Goal: Information Seeking & Learning: Learn about a topic

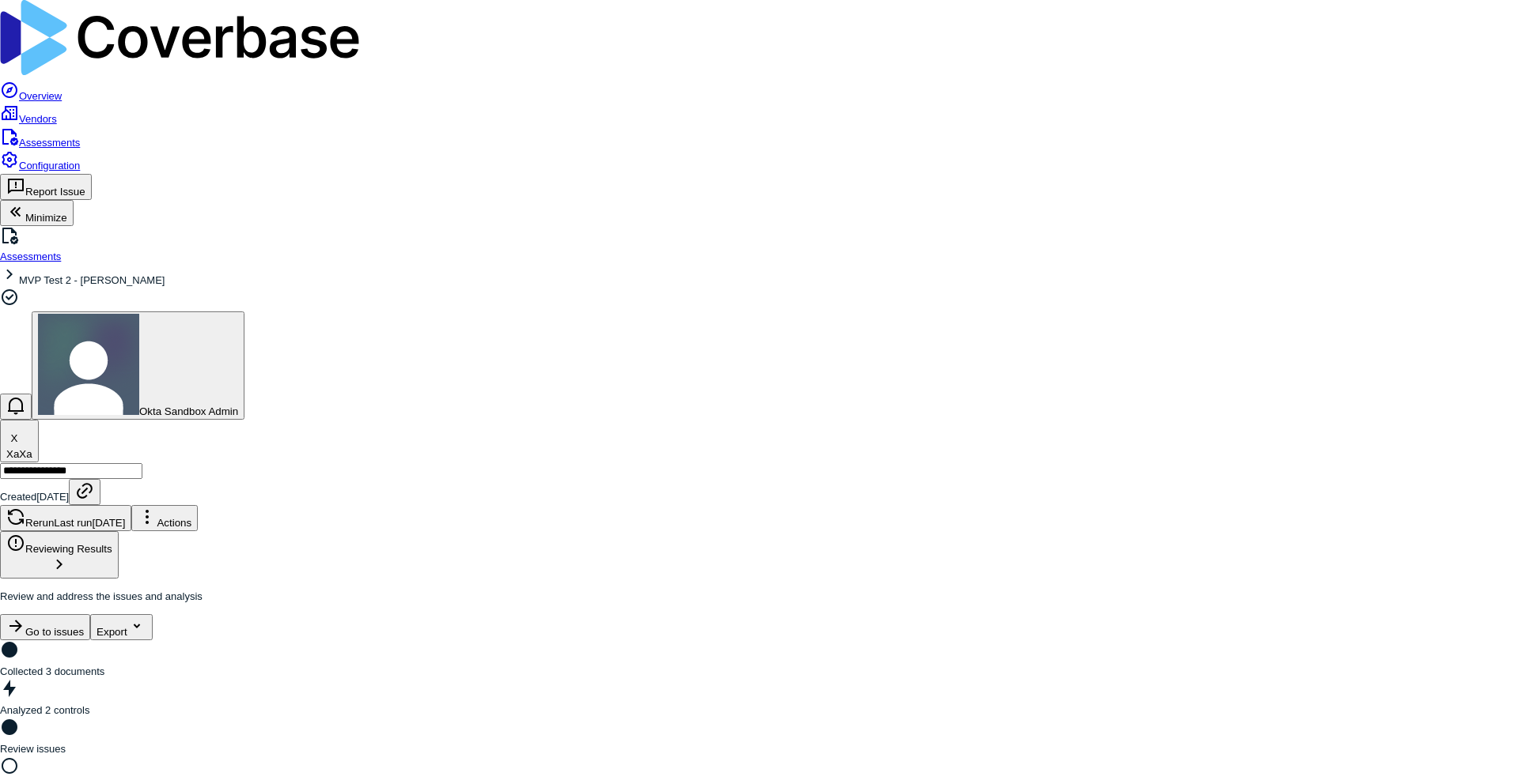
type textarea "*"
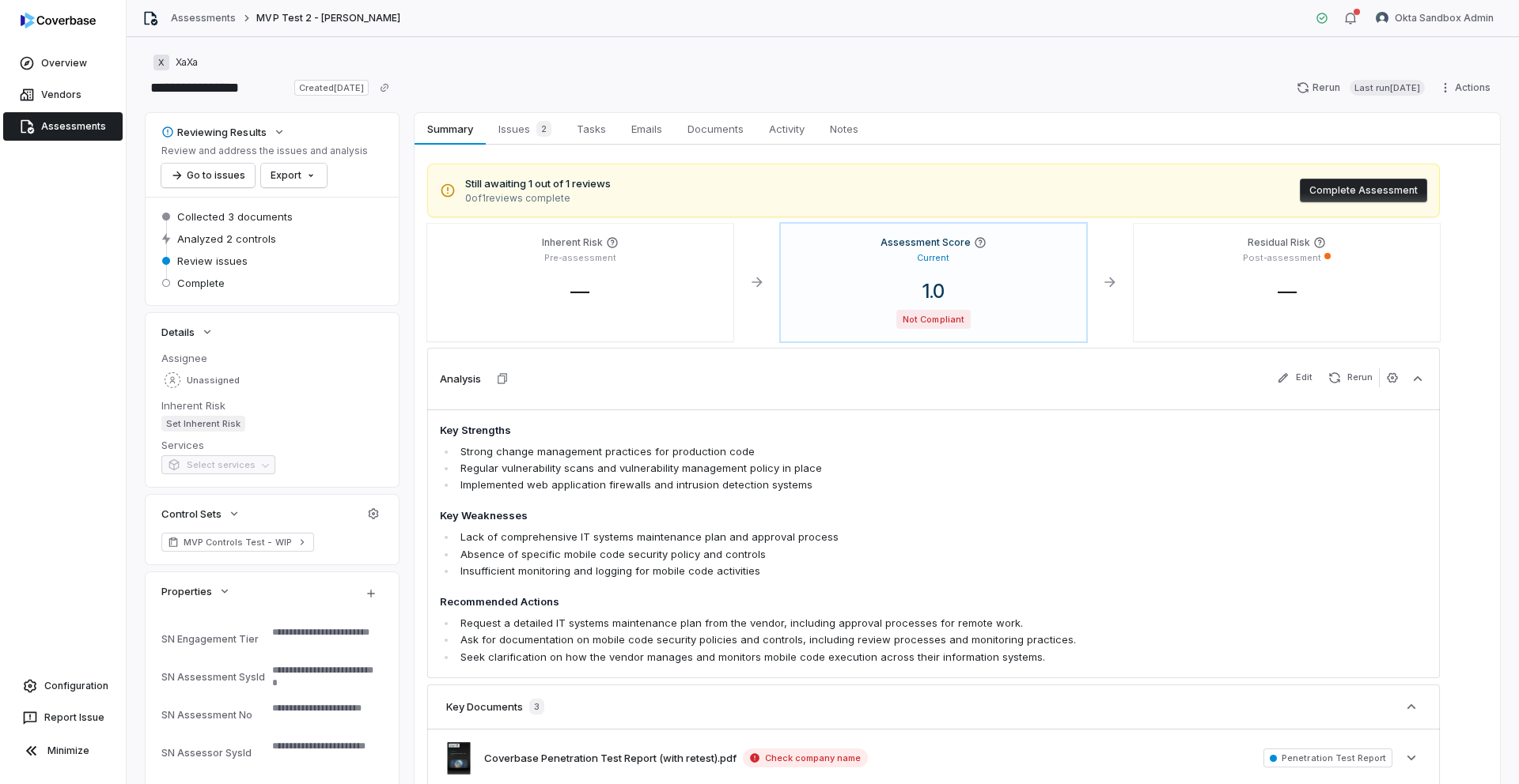
type textarea "*"
click at [1451, 93] on html "**********" at bounding box center [760, 392] width 1519 height 784
click at [1347, 193] on div "Export as PDF" at bounding box center [1320, 185] width 114 height 25
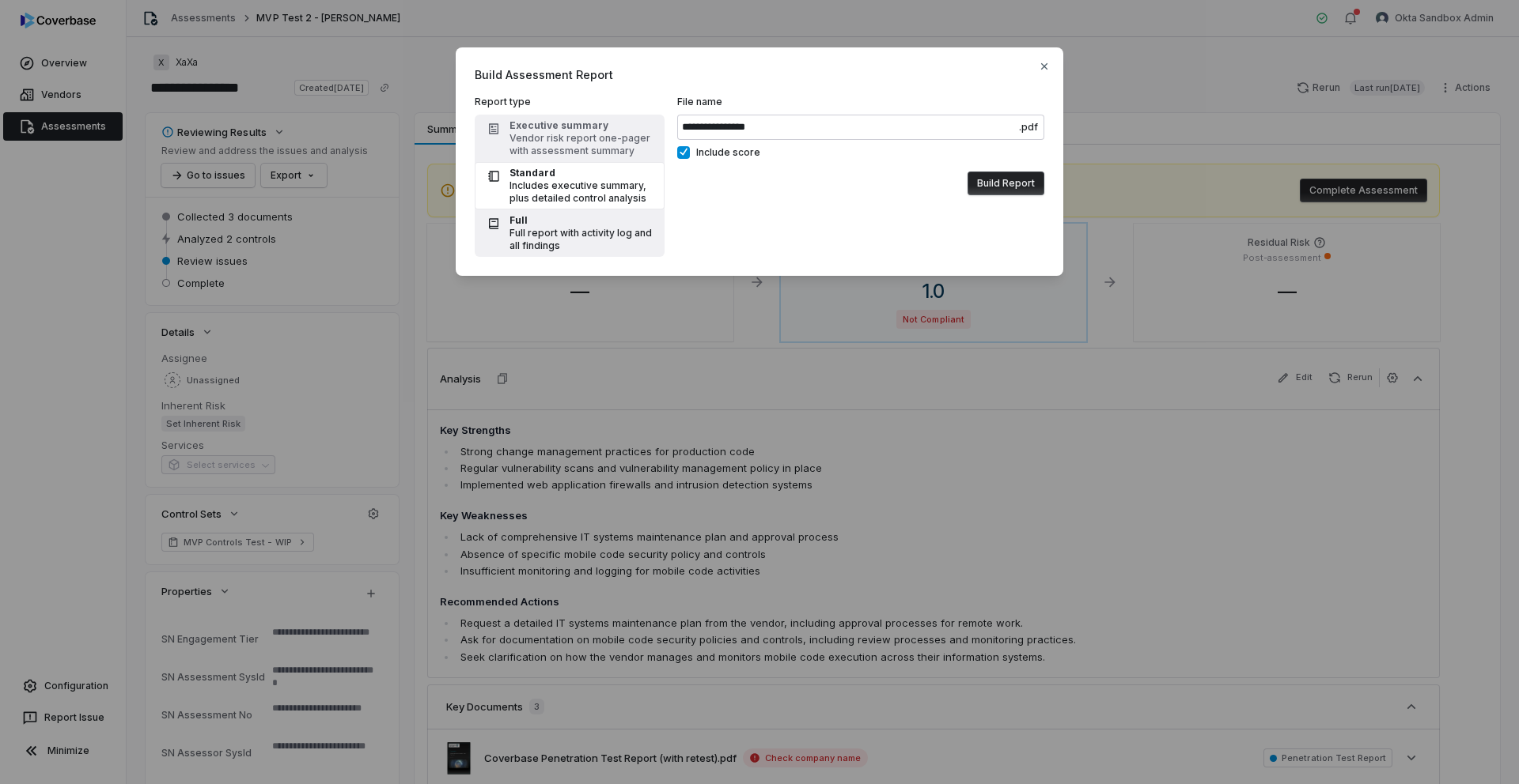
click at [557, 238] on div "Full report with activity log and all findings" at bounding box center [582, 239] width 146 height 25
type input "**********"
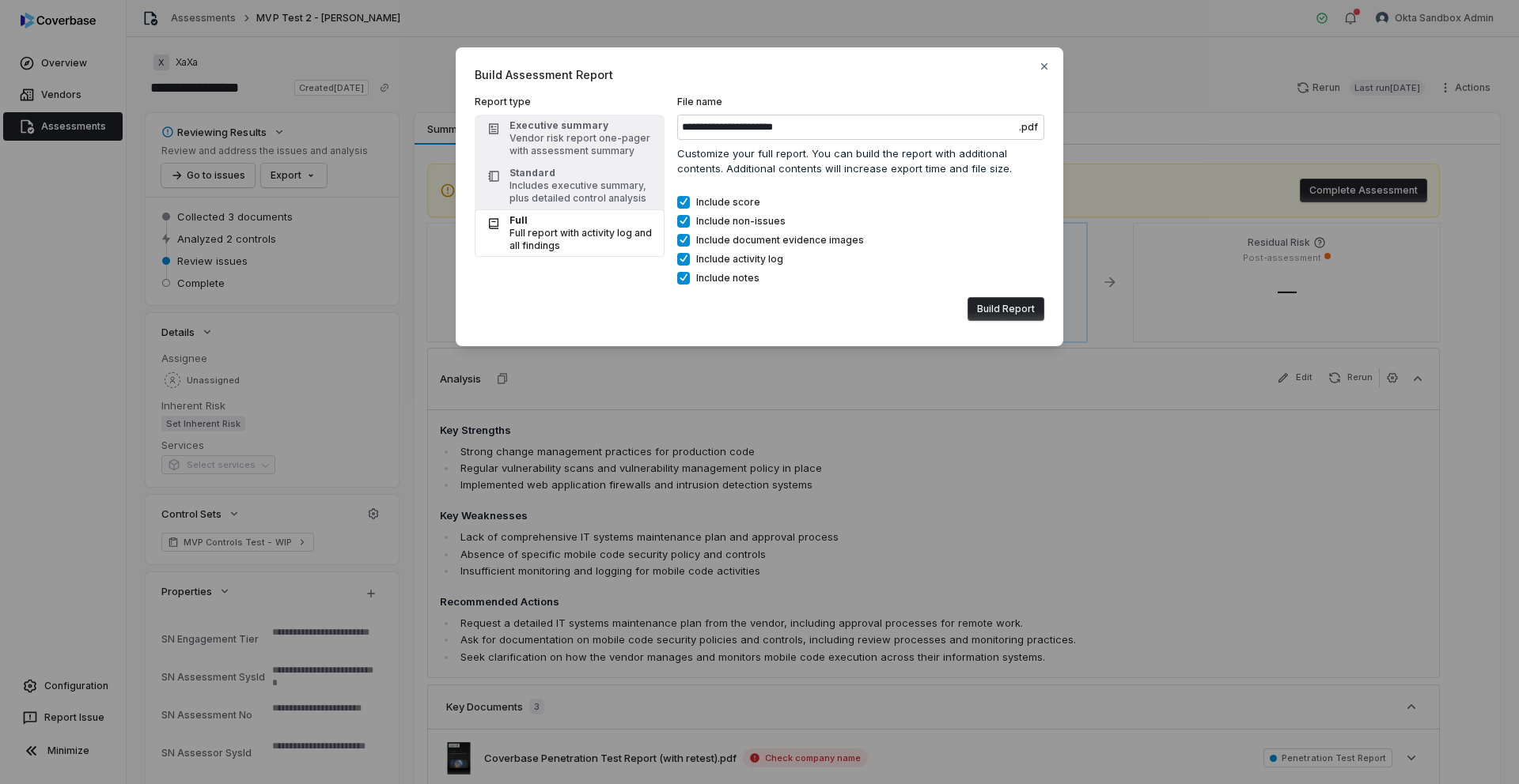
click at [1006, 307] on button "Build Report" at bounding box center [1005, 308] width 77 height 23
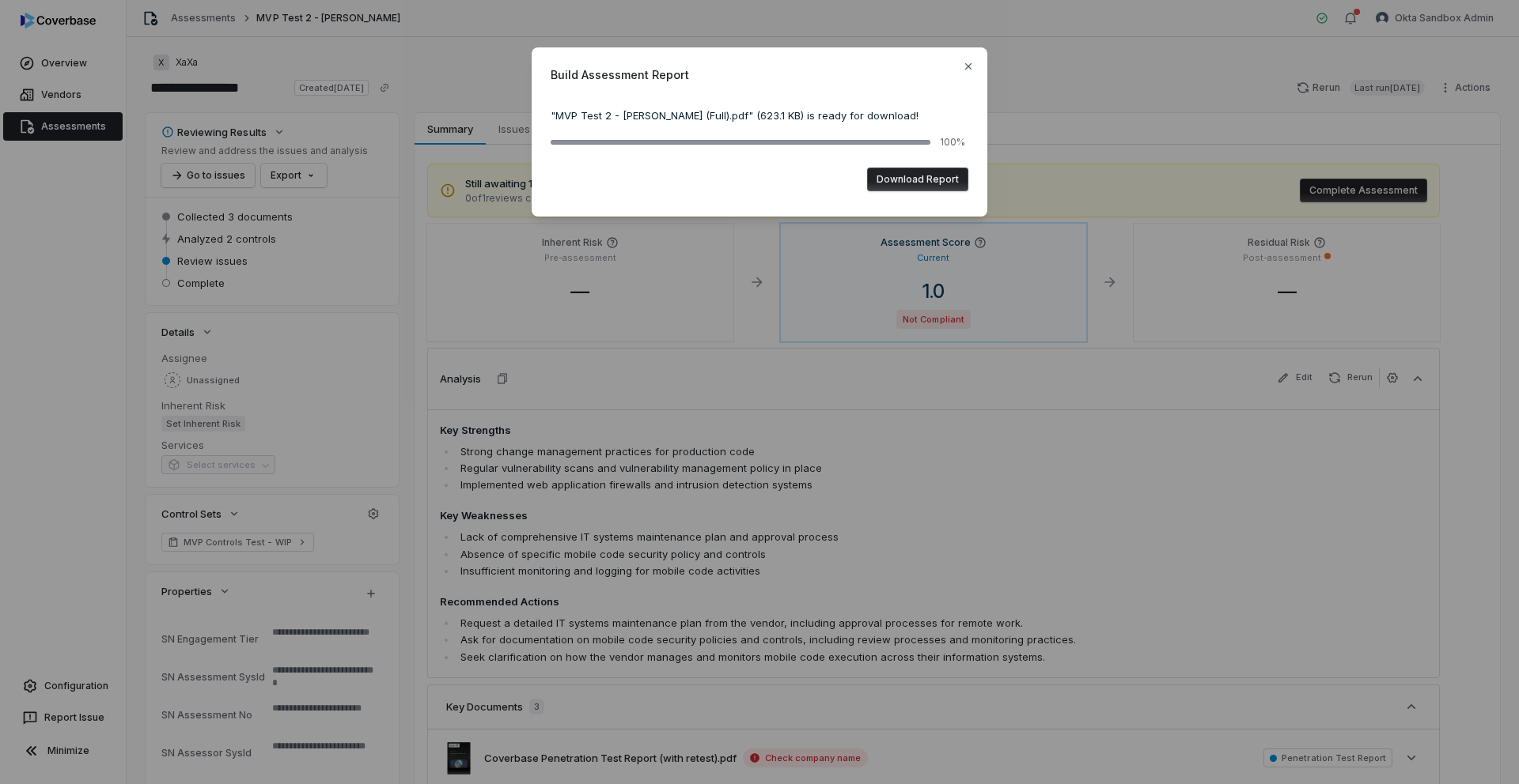
click at [950, 172] on button "Download Report" at bounding box center [918, 179] width 101 height 23
click at [970, 68] on icon "button" at bounding box center [969, 67] width 13 height 13
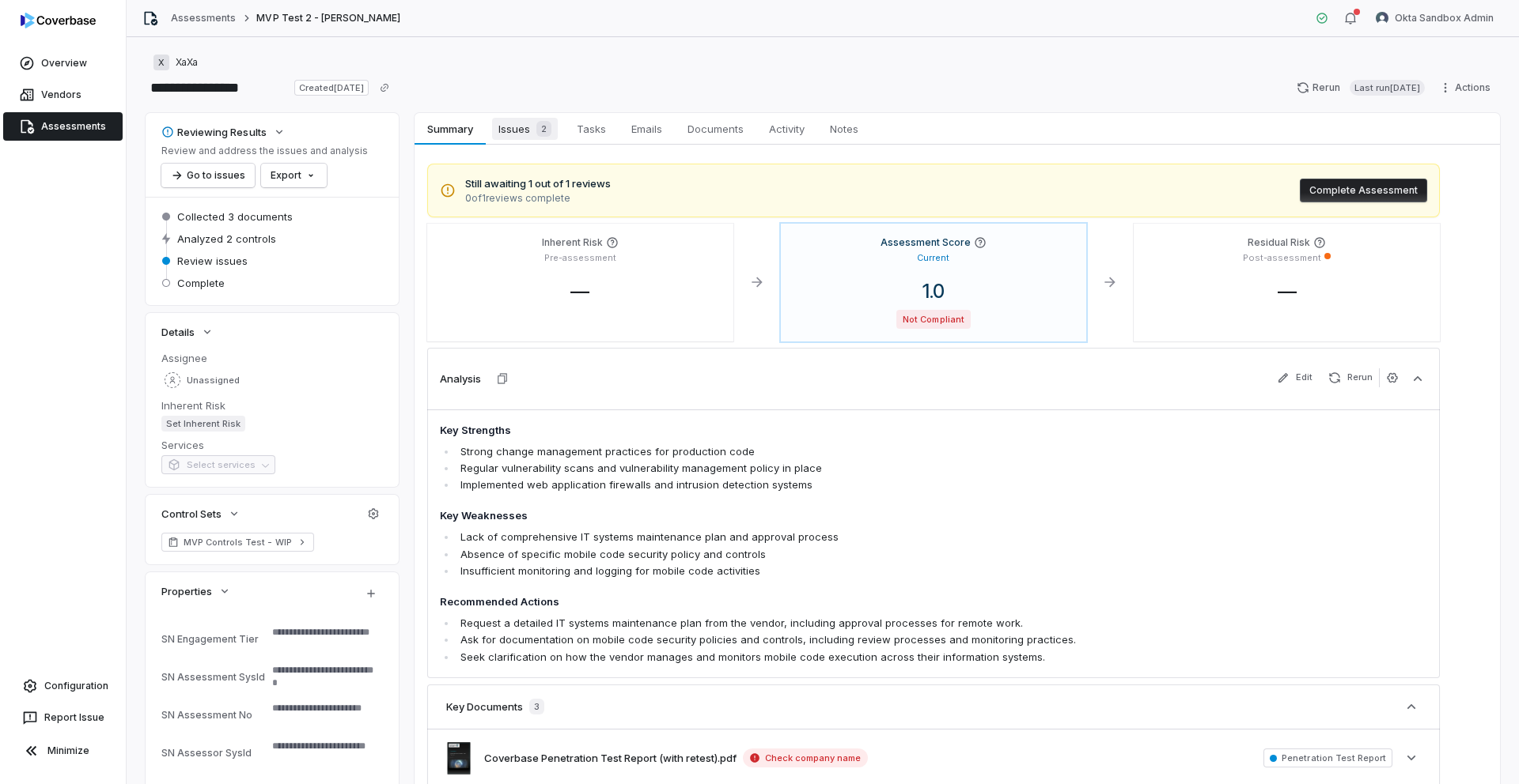
click at [526, 142] on link "Issues 2 Issues 2" at bounding box center [524, 128] width 78 height 31
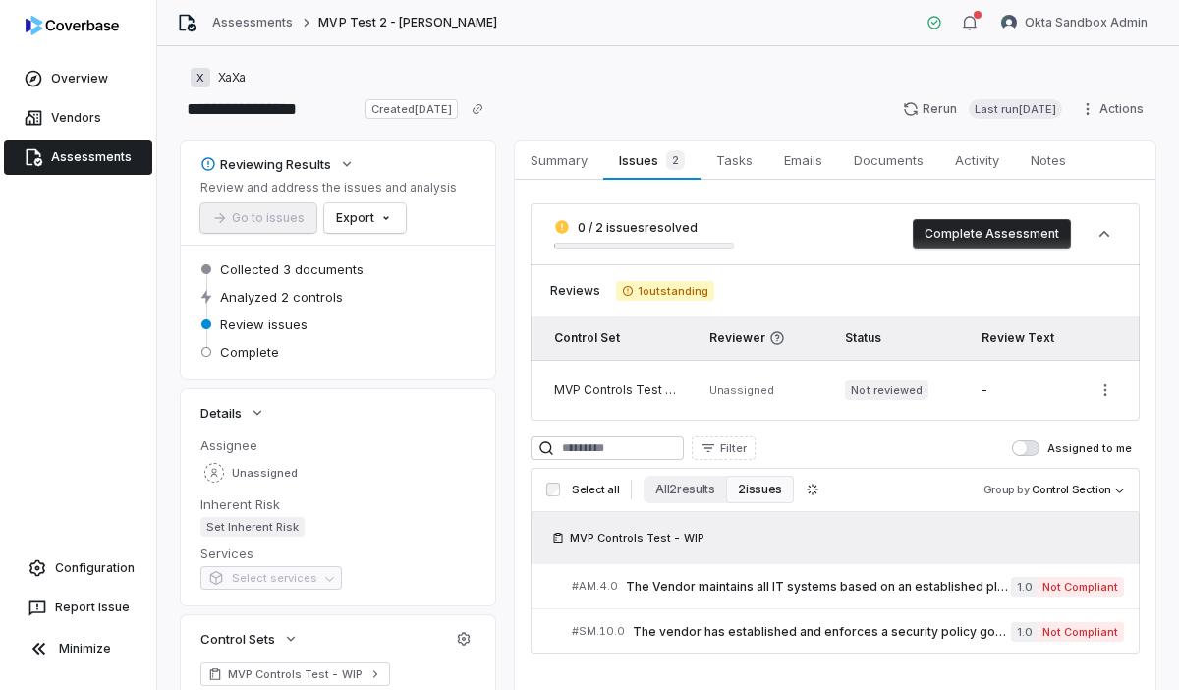
type textarea "*"
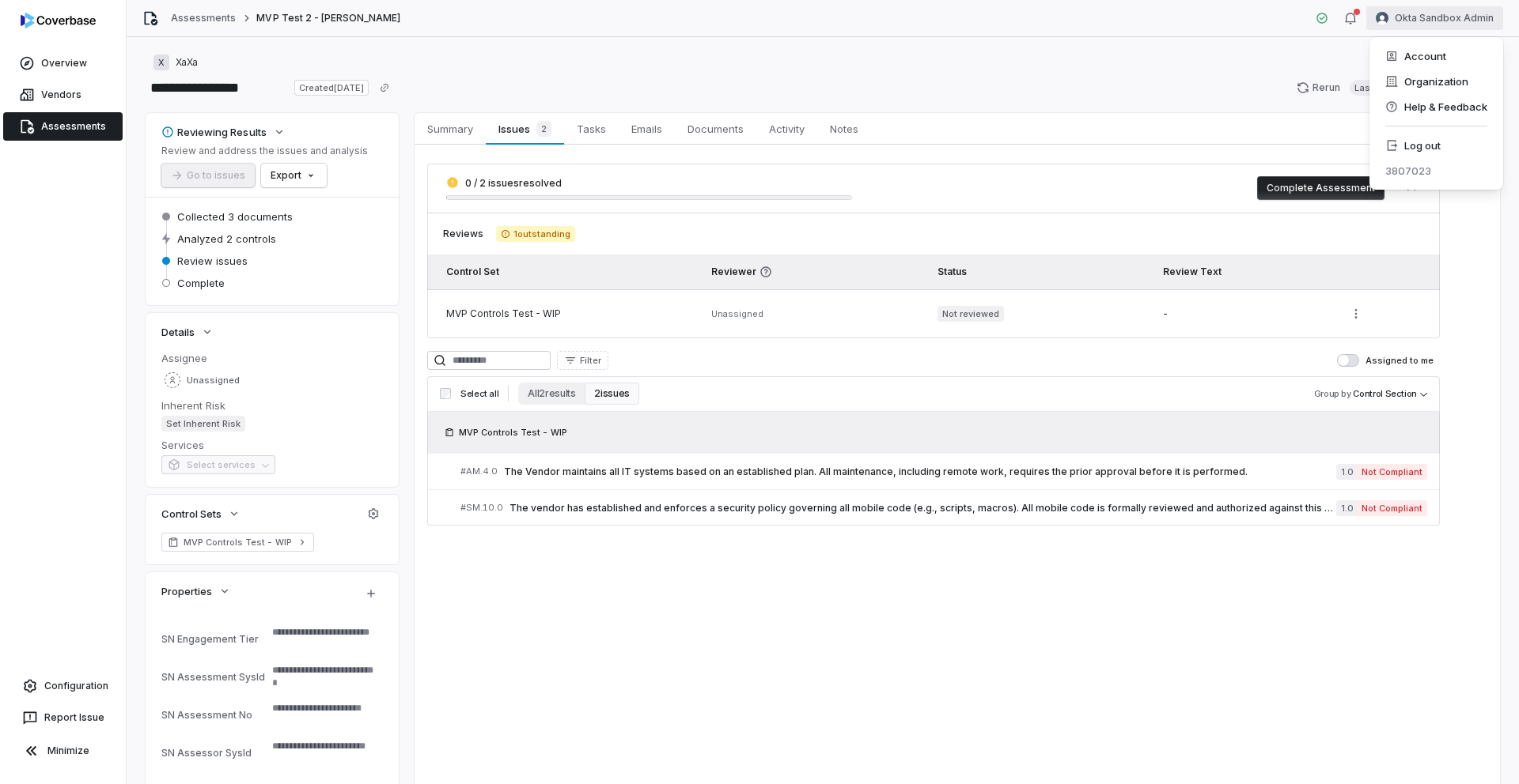
click at [1436, 21] on html "**********" at bounding box center [760, 392] width 1519 height 784
click at [1431, 145] on div "Log out" at bounding box center [1436, 145] width 121 height 25
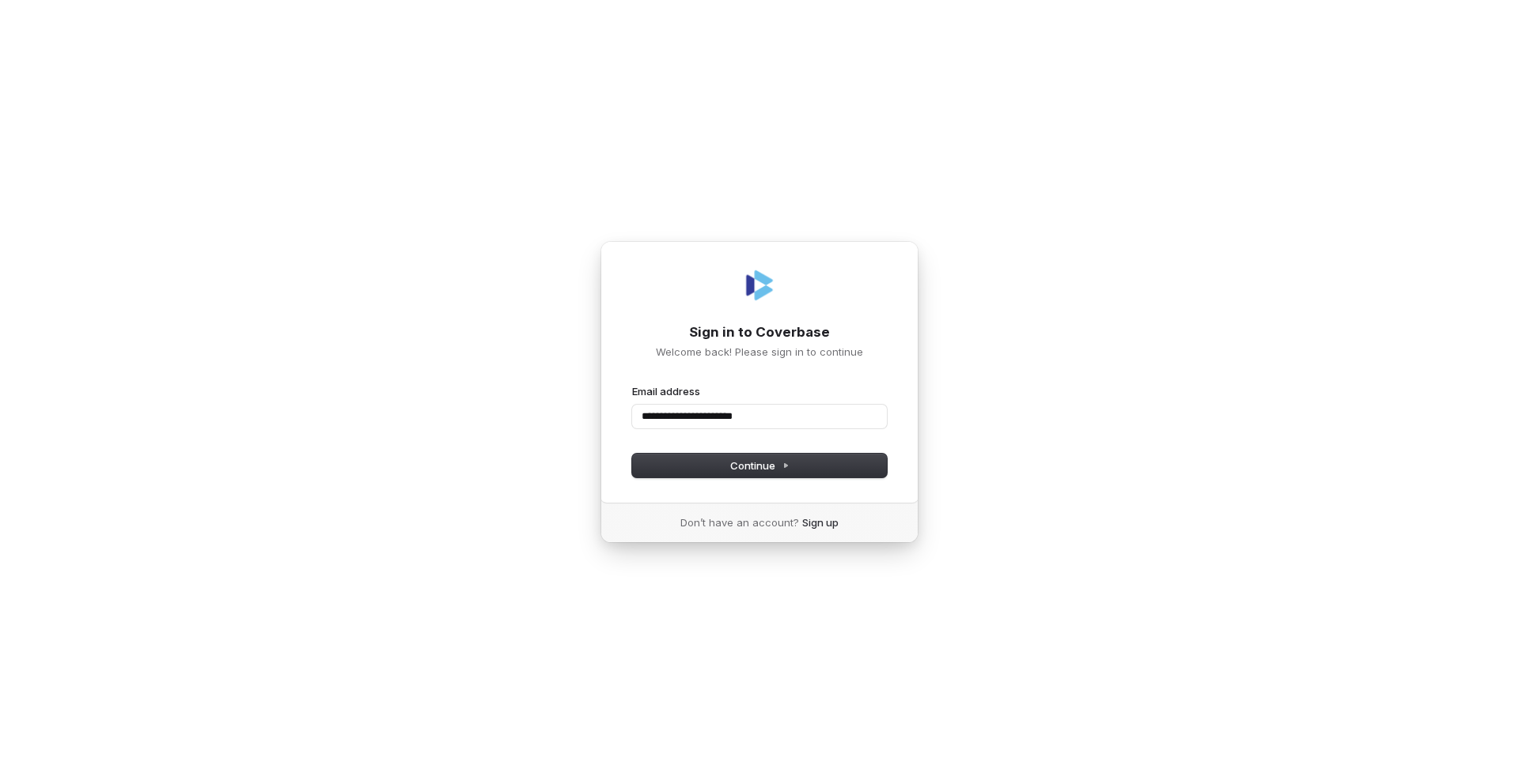
click at [632, 384] on button "submit" at bounding box center [632, 384] width 0 height 0
type input "**********"
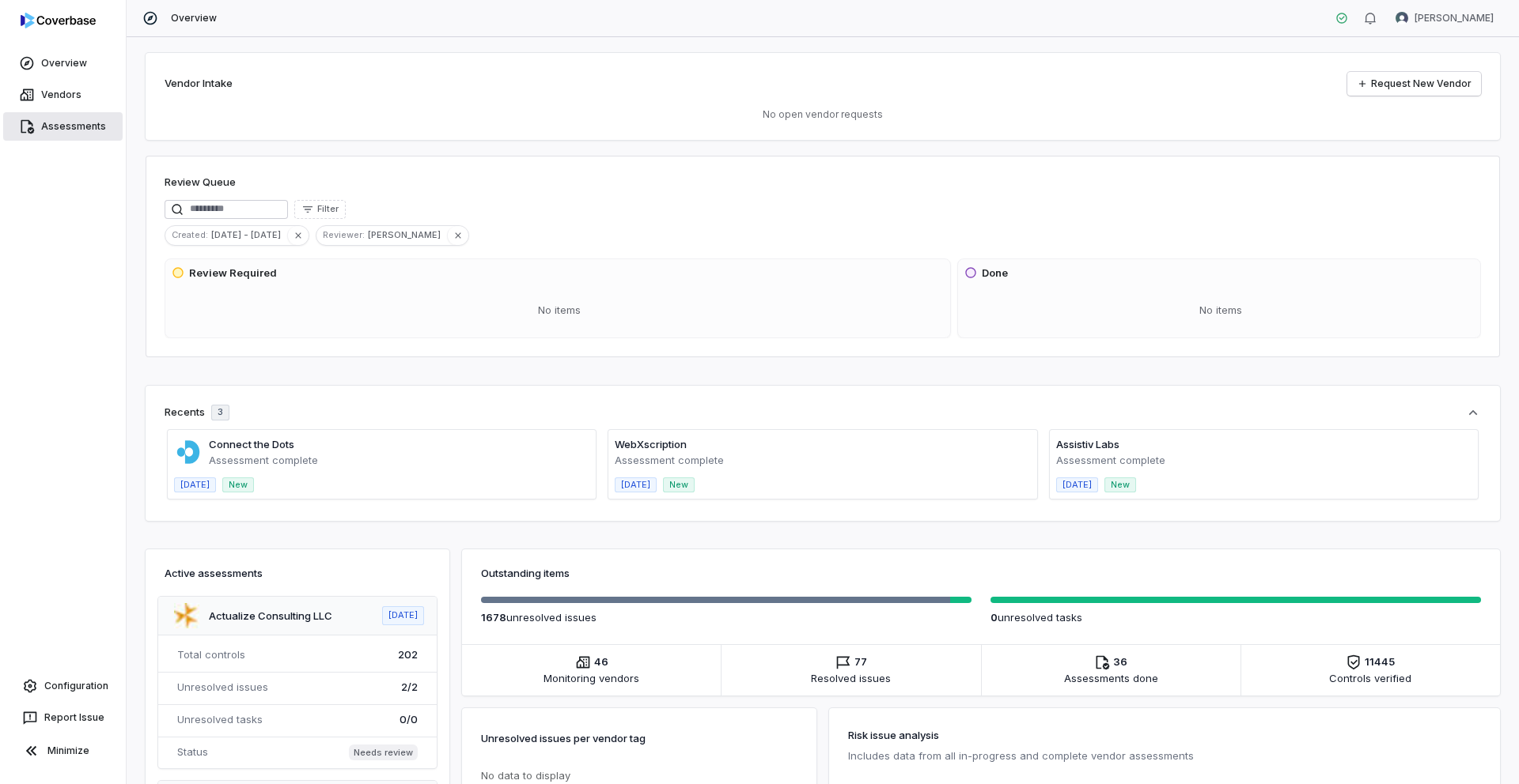
click at [58, 131] on link "Assessments" at bounding box center [63, 126] width 119 height 28
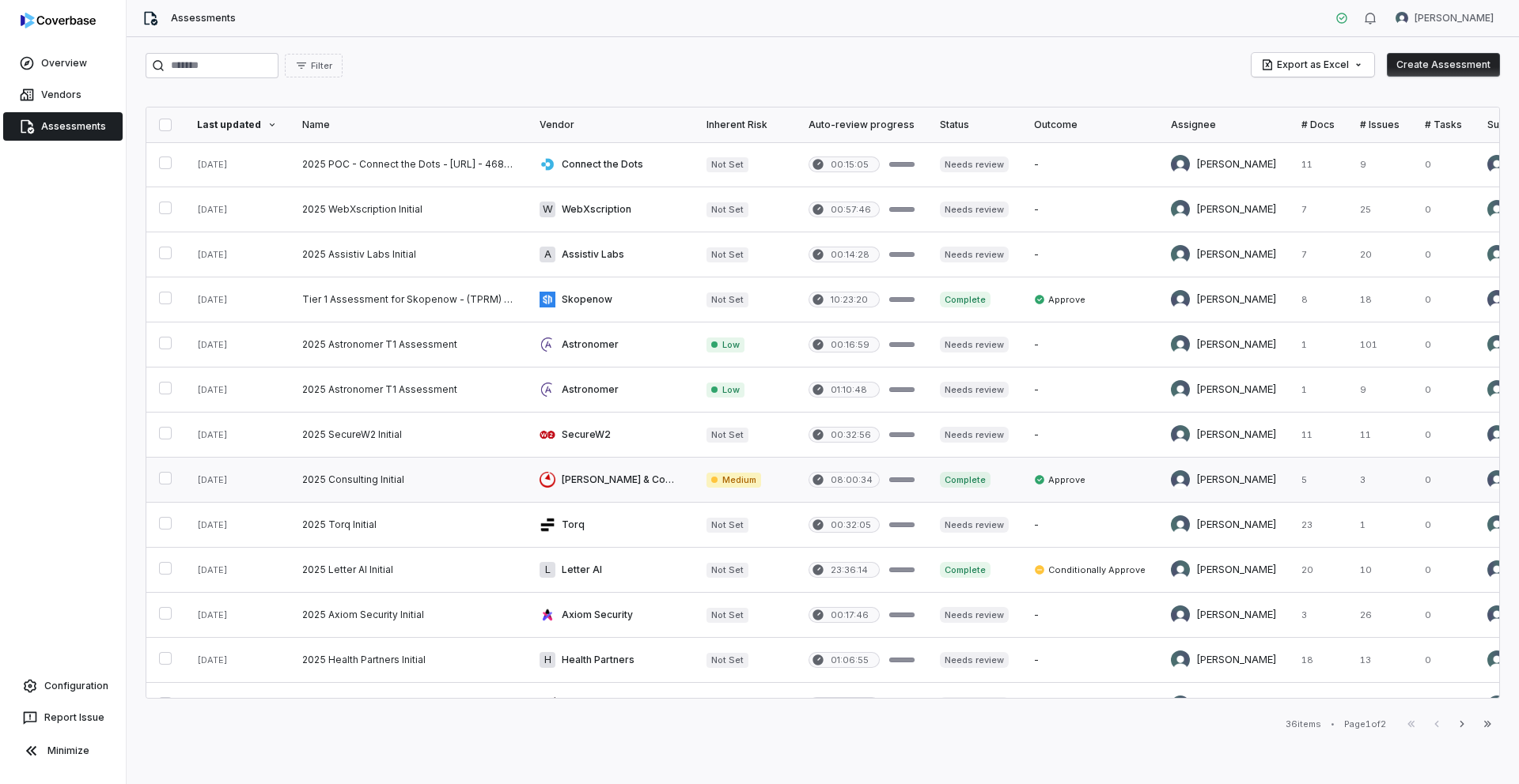
click at [358, 480] on link at bounding box center [408, 480] width 238 height 44
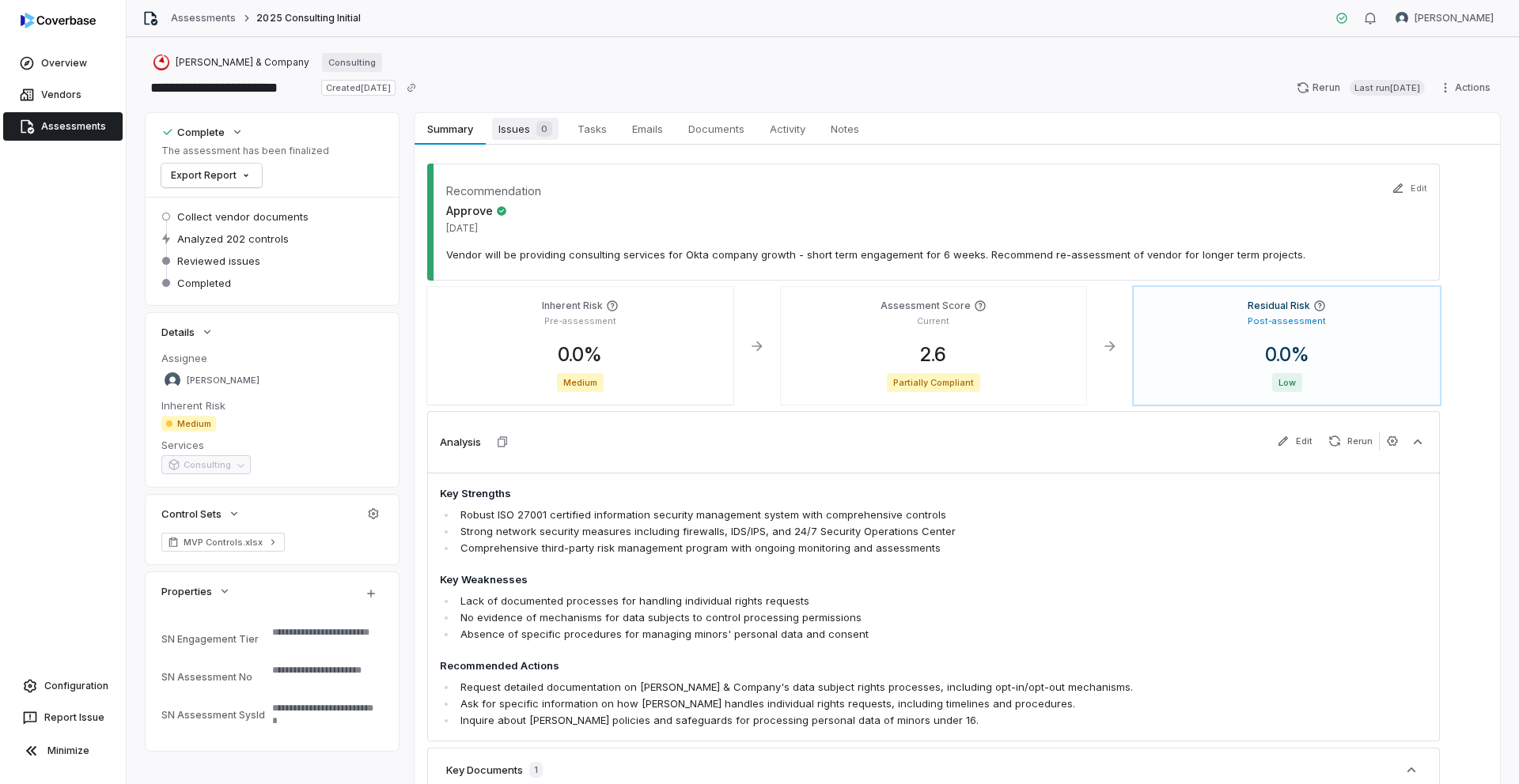
click at [519, 127] on span "Issues 0" at bounding box center [525, 129] width 67 height 23
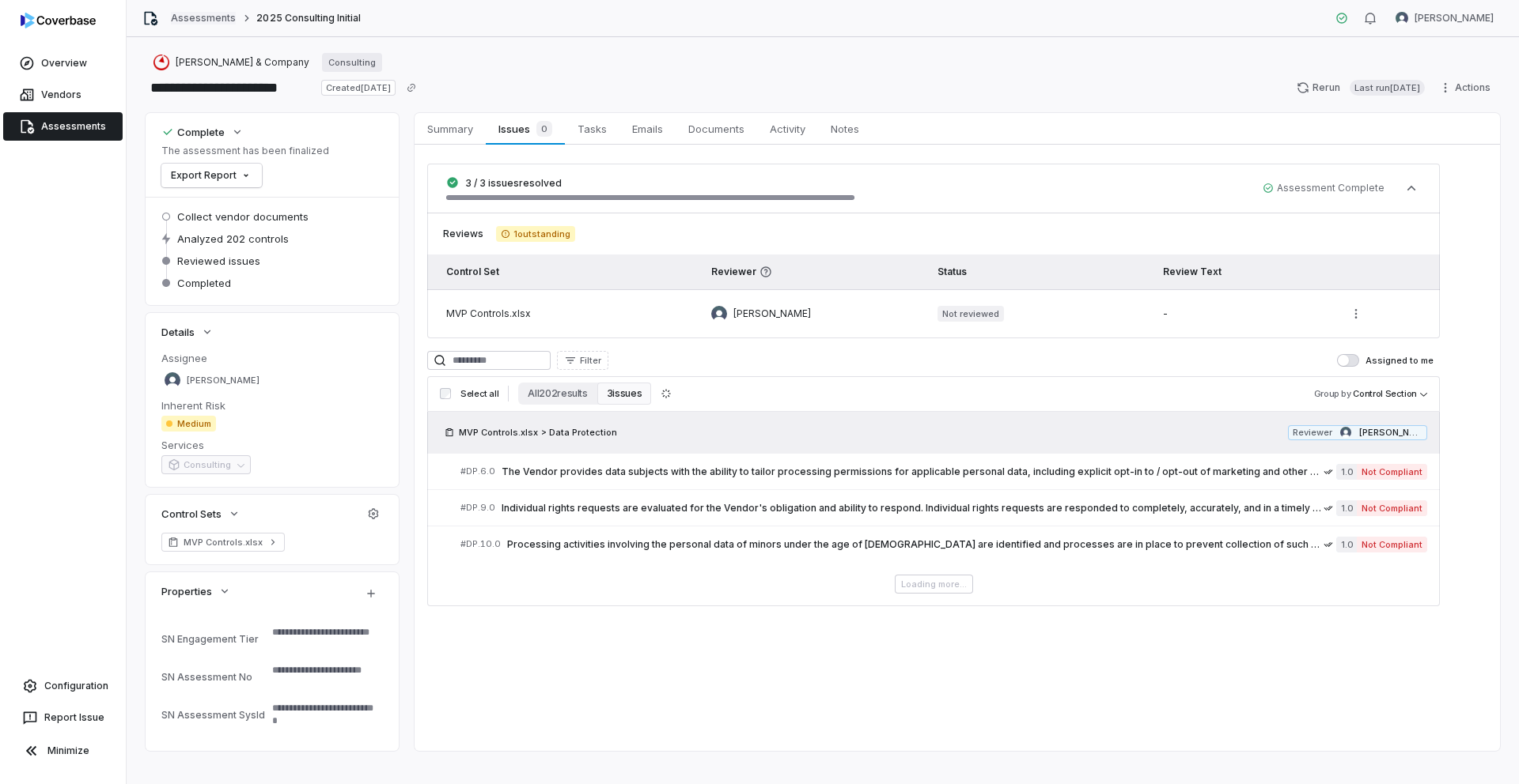
click at [196, 20] on link "Assessments" at bounding box center [203, 19] width 65 height 13
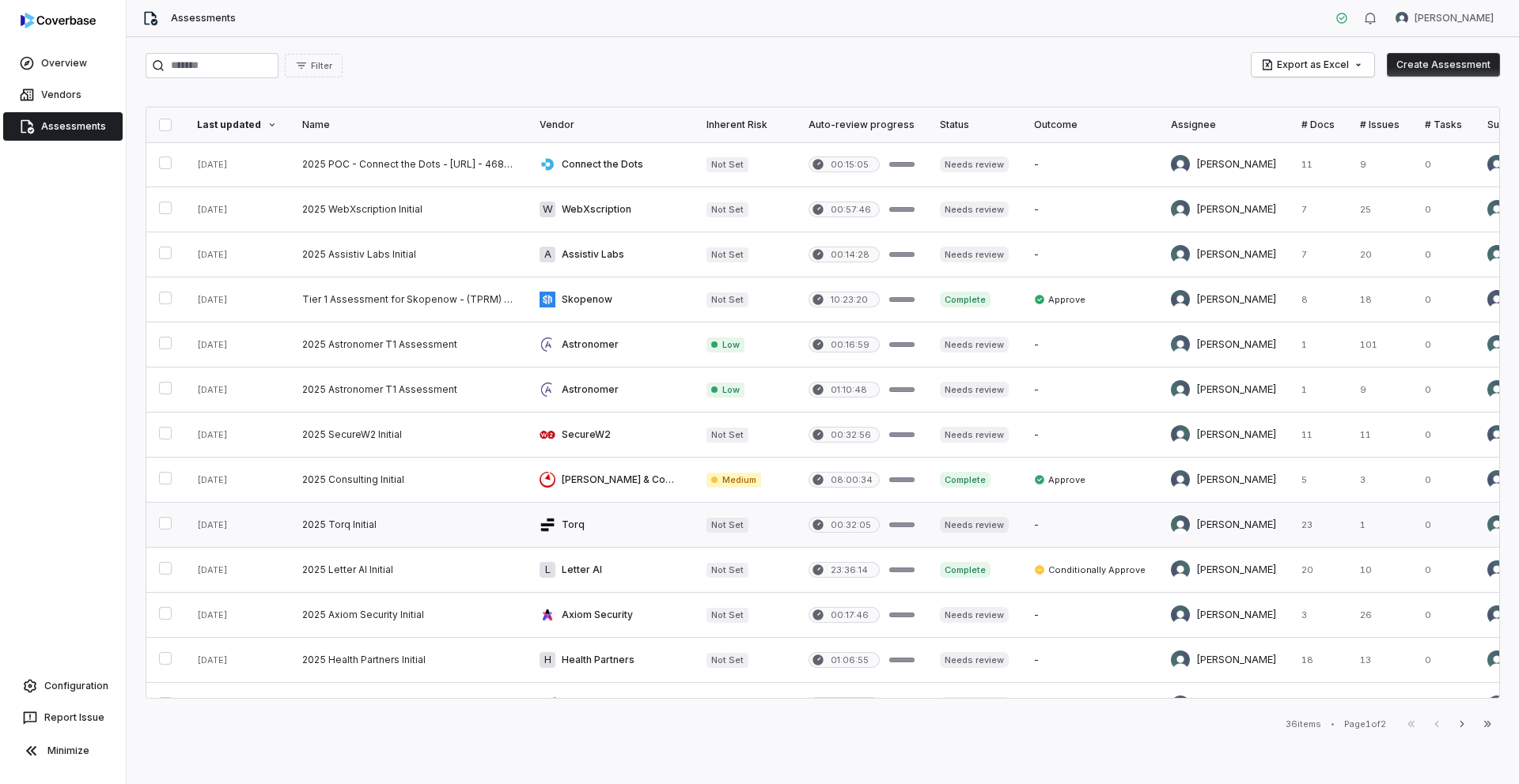
click at [337, 517] on link at bounding box center [408, 525] width 238 height 44
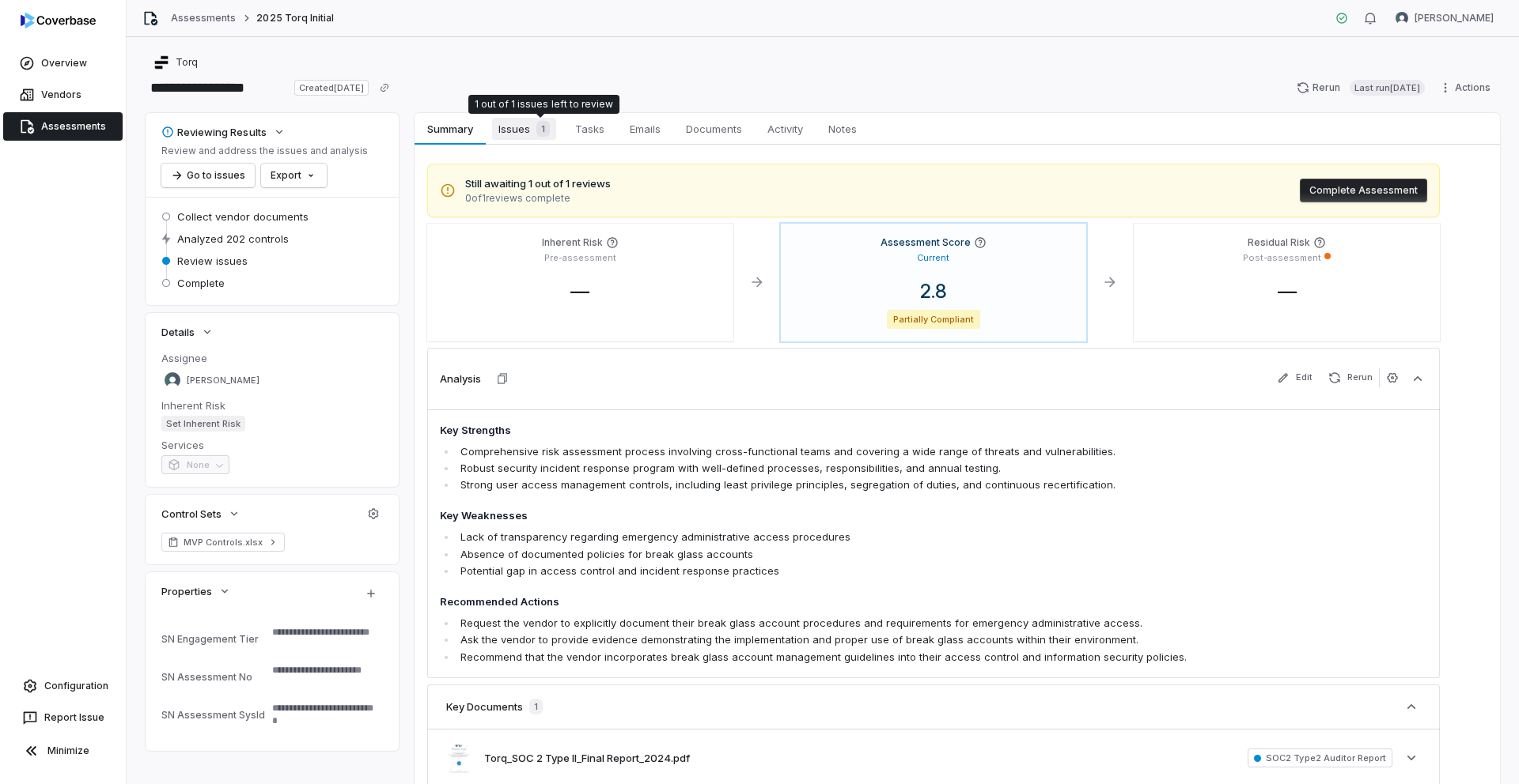
click at [532, 124] on div "1" at bounding box center [540, 129] width 20 height 16
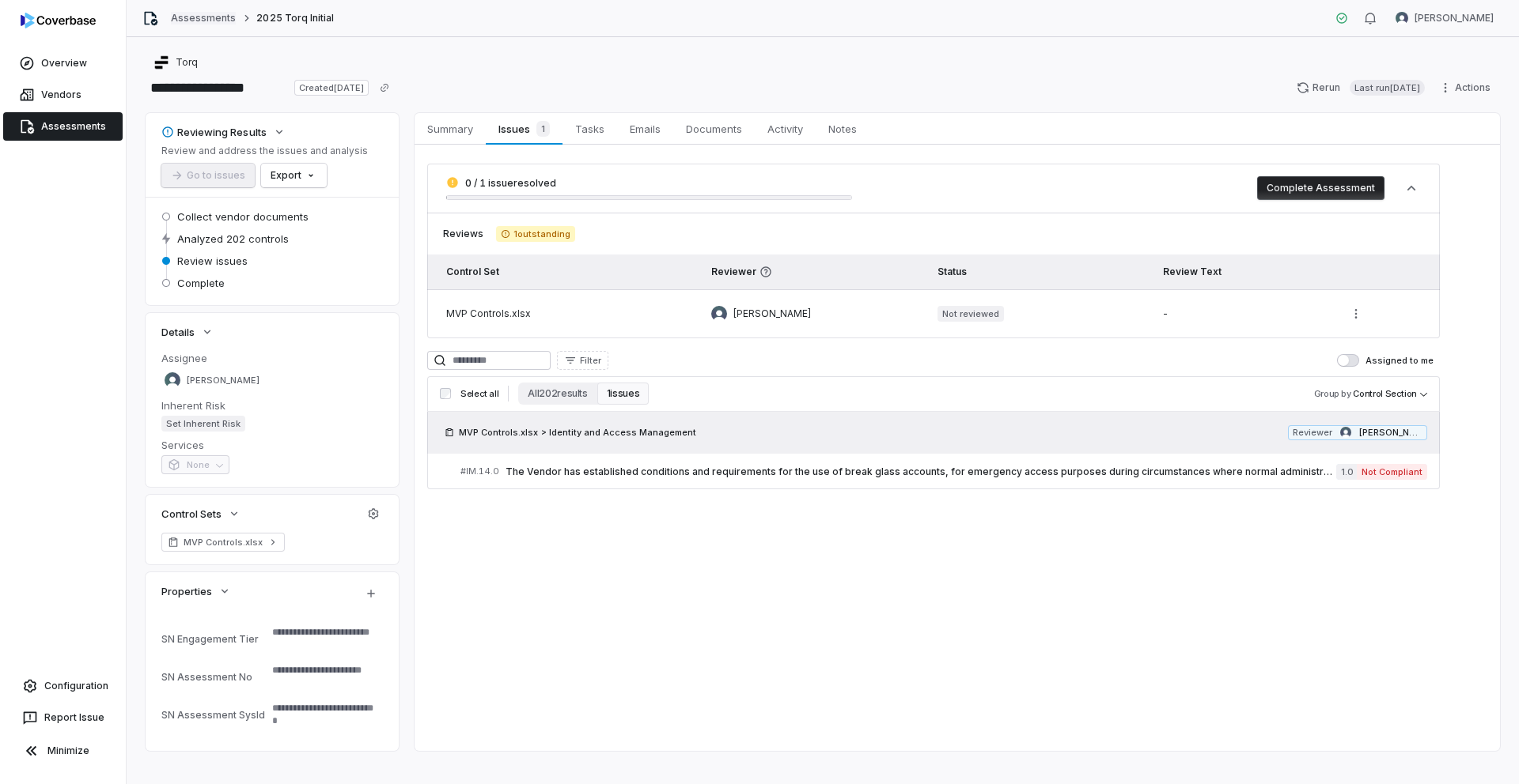
click at [193, 22] on link "Assessments" at bounding box center [203, 19] width 65 height 13
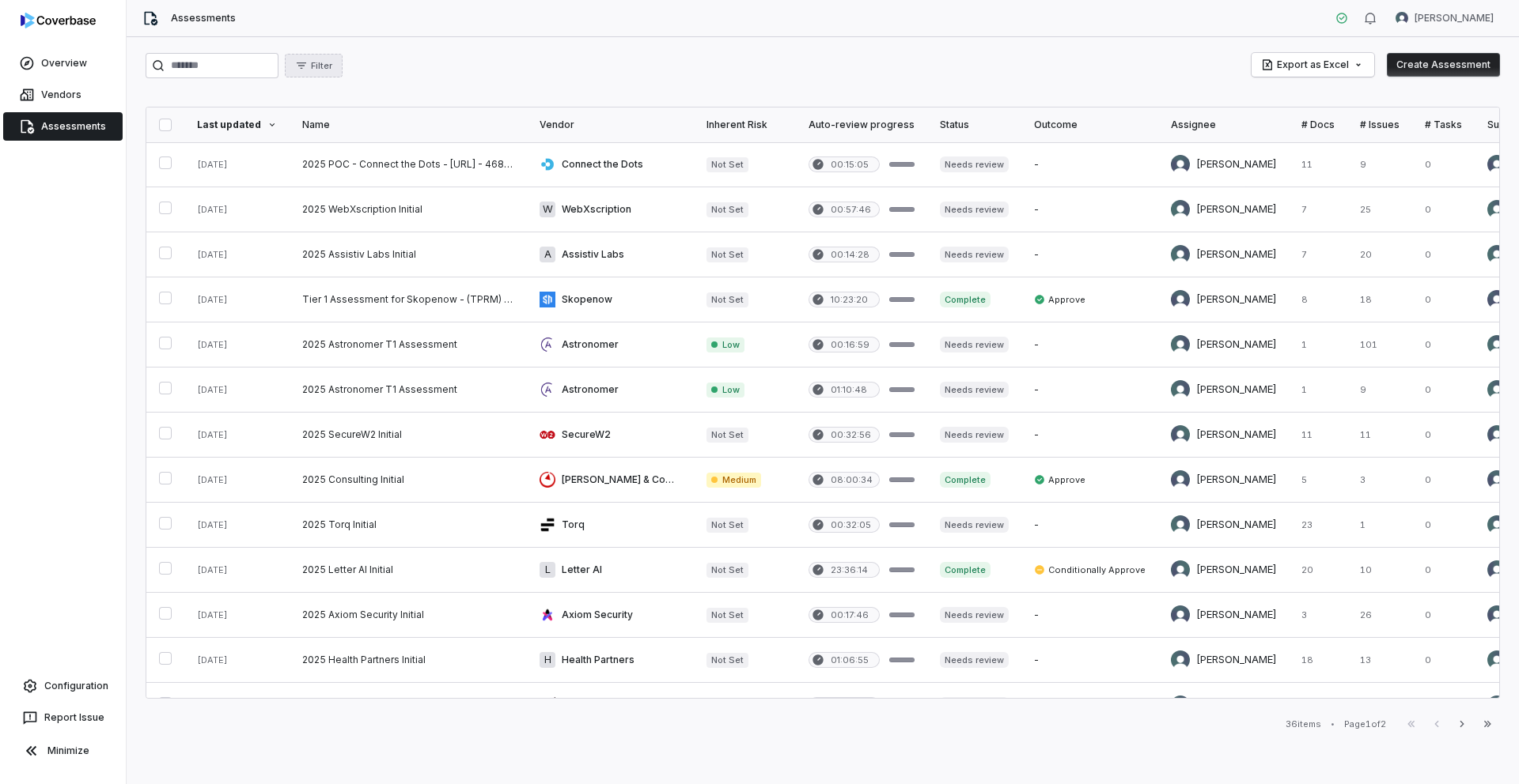
click at [333, 64] on span "Filter" at bounding box center [321, 66] width 22 height 12
click at [1171, 74] on div "Filter Export as Excel Create Assessment" at bounding box center [823, 65] width 1355 height 25
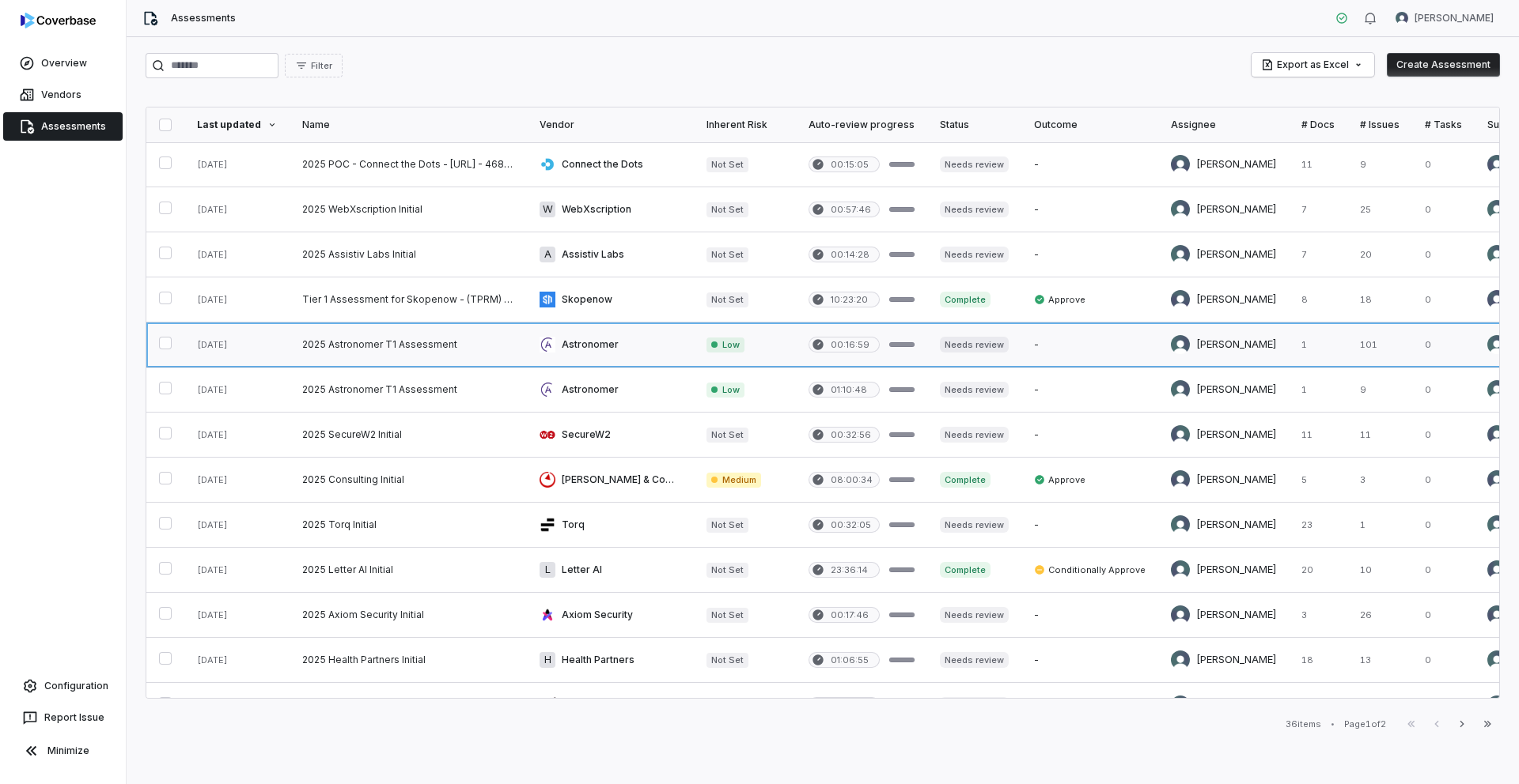
click at [1347, 348] on link at bounding box center [1380, 345] width 65 height 44
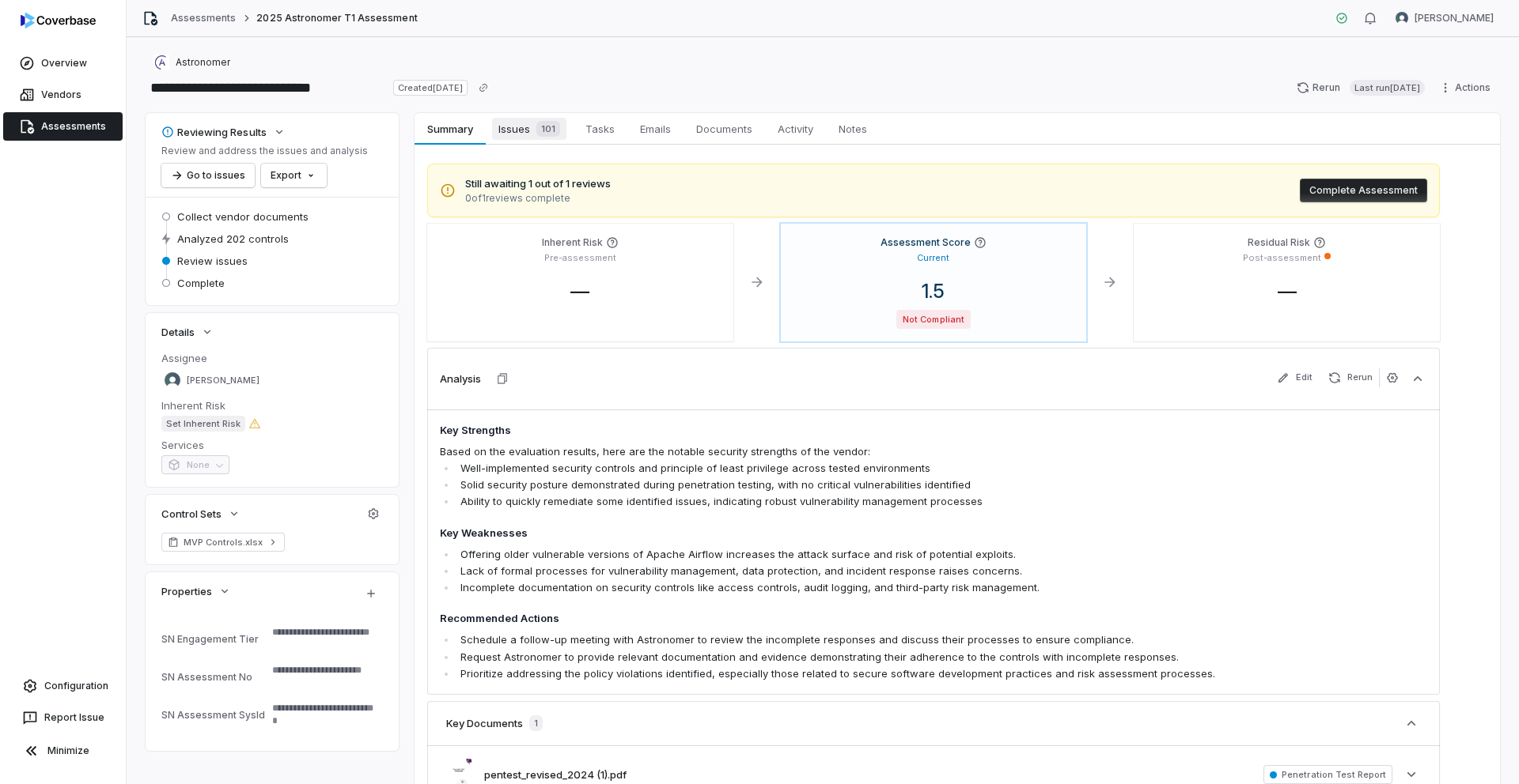
click at [512, 134] on span "Issues 101" at bounding box center [529, 129] width 74 height 23
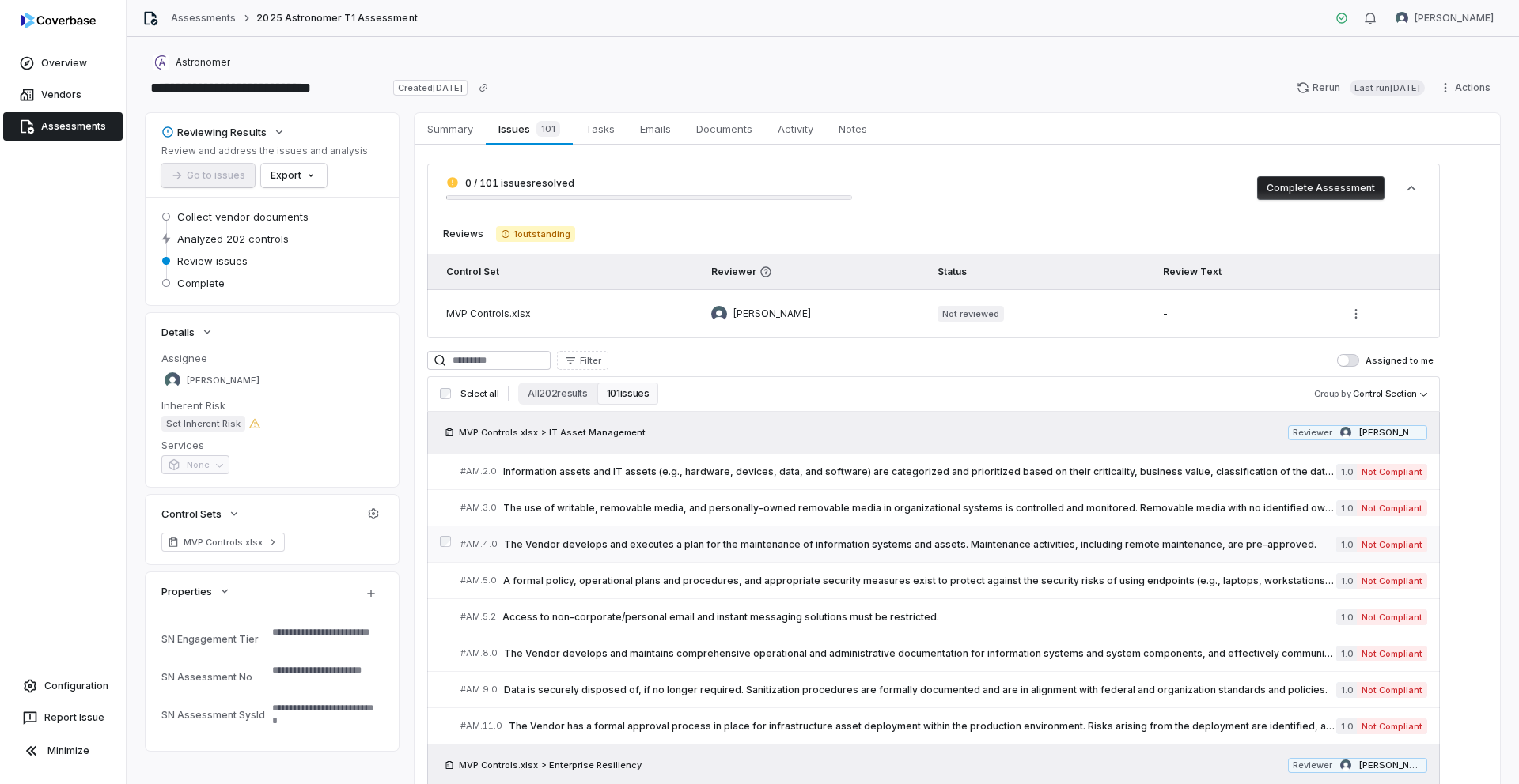
click at [623, 548] on span "The Vendor develops and executes a plan for the maintenance of information syst…" at bounding box center [920, 545] width 832 height 13
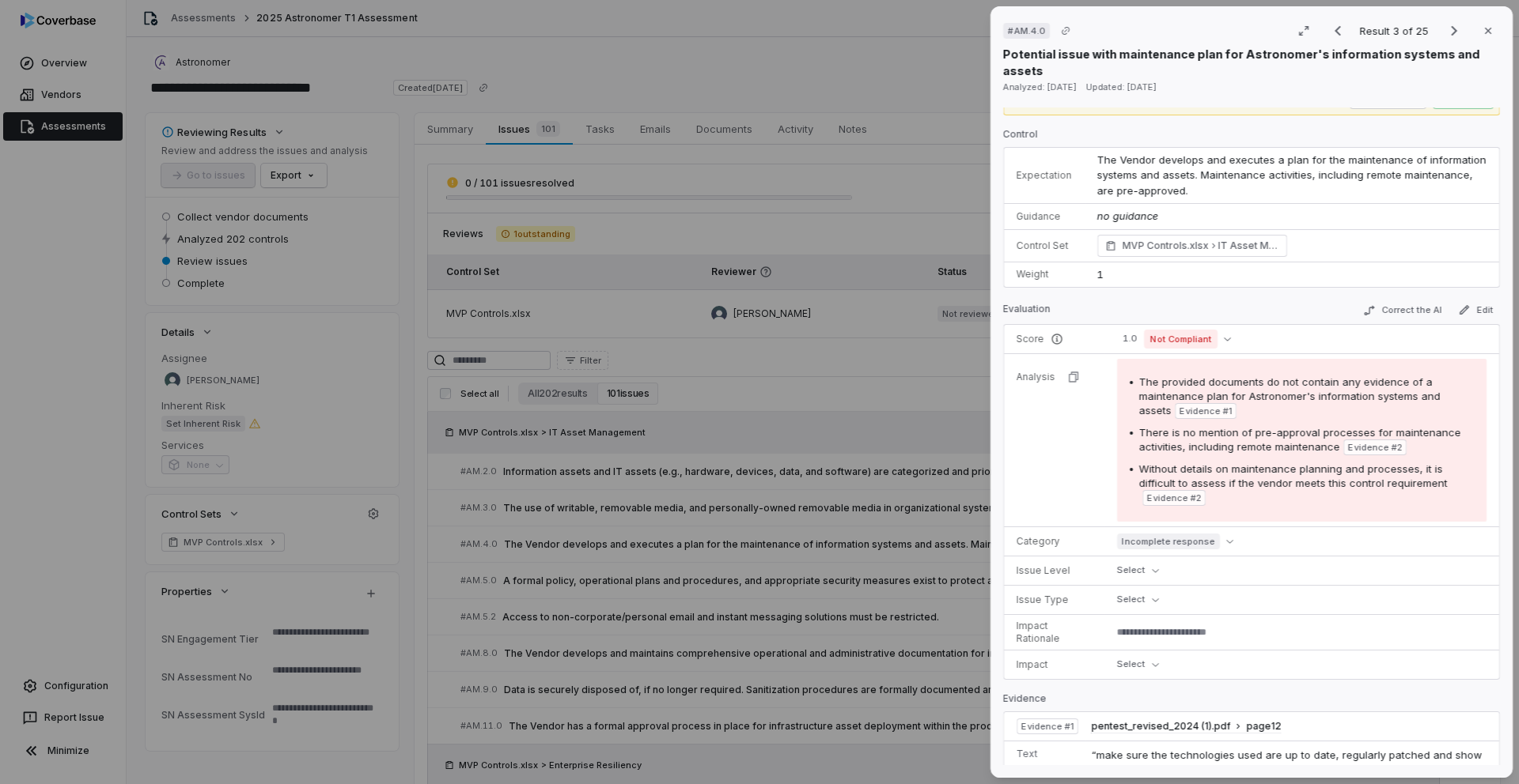
scroll to position [27, 0]
click at [632, 273] on div "# AM.4.0 Result 3 of 25 Close Potential issue with maintenance plan for Astrono…" at bounding box center [760, 392] width 1519 height 784
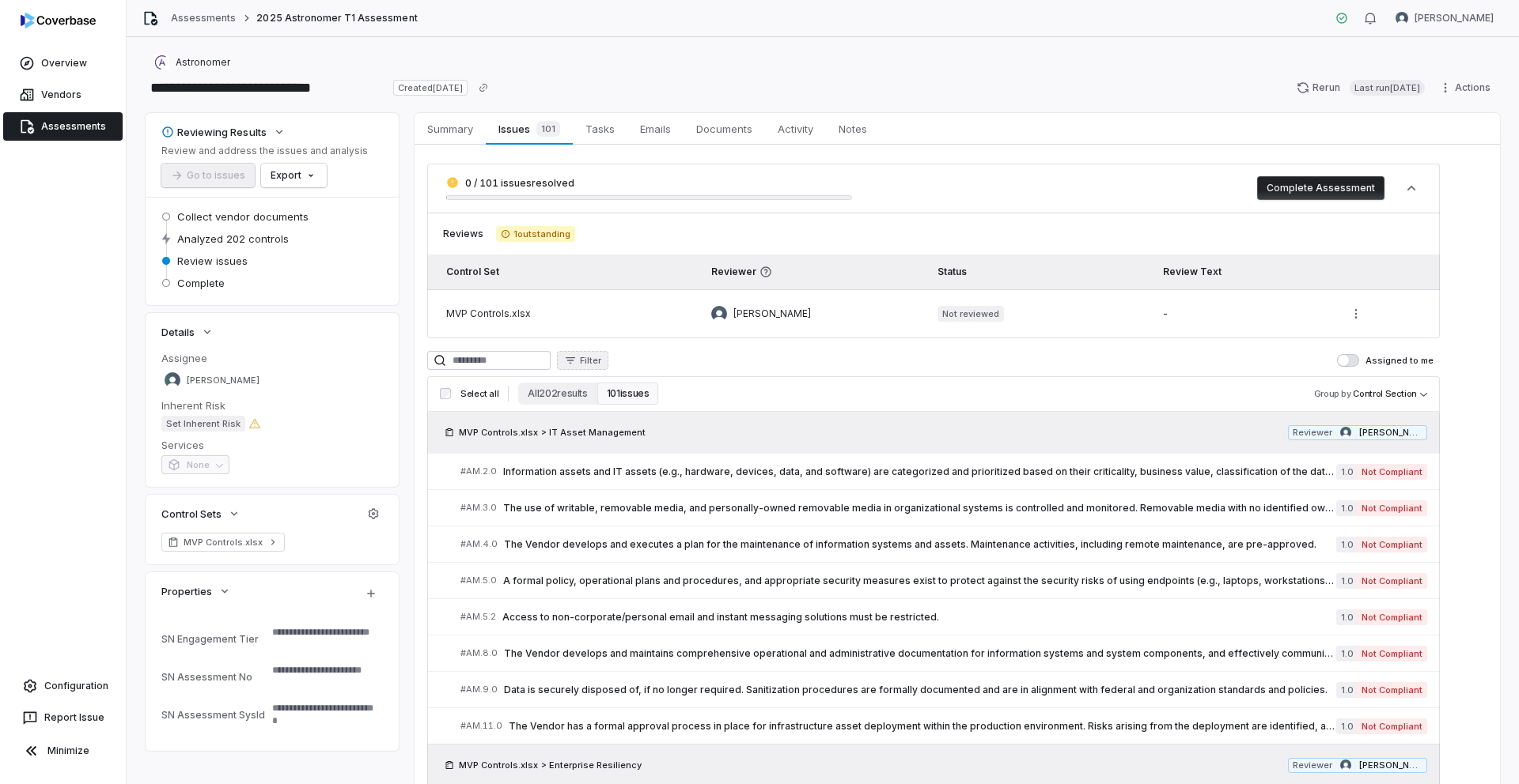
click at [577, 357] on icon "button" at bounding box center [570, 361] width 13 height 13
type textarea "*"
click at [486, 365] on html "**********" at bounding box center [760, 392] width 1519 height 784
click at [486, 361] on input at bounding box center [488, 361] width 123 height 19
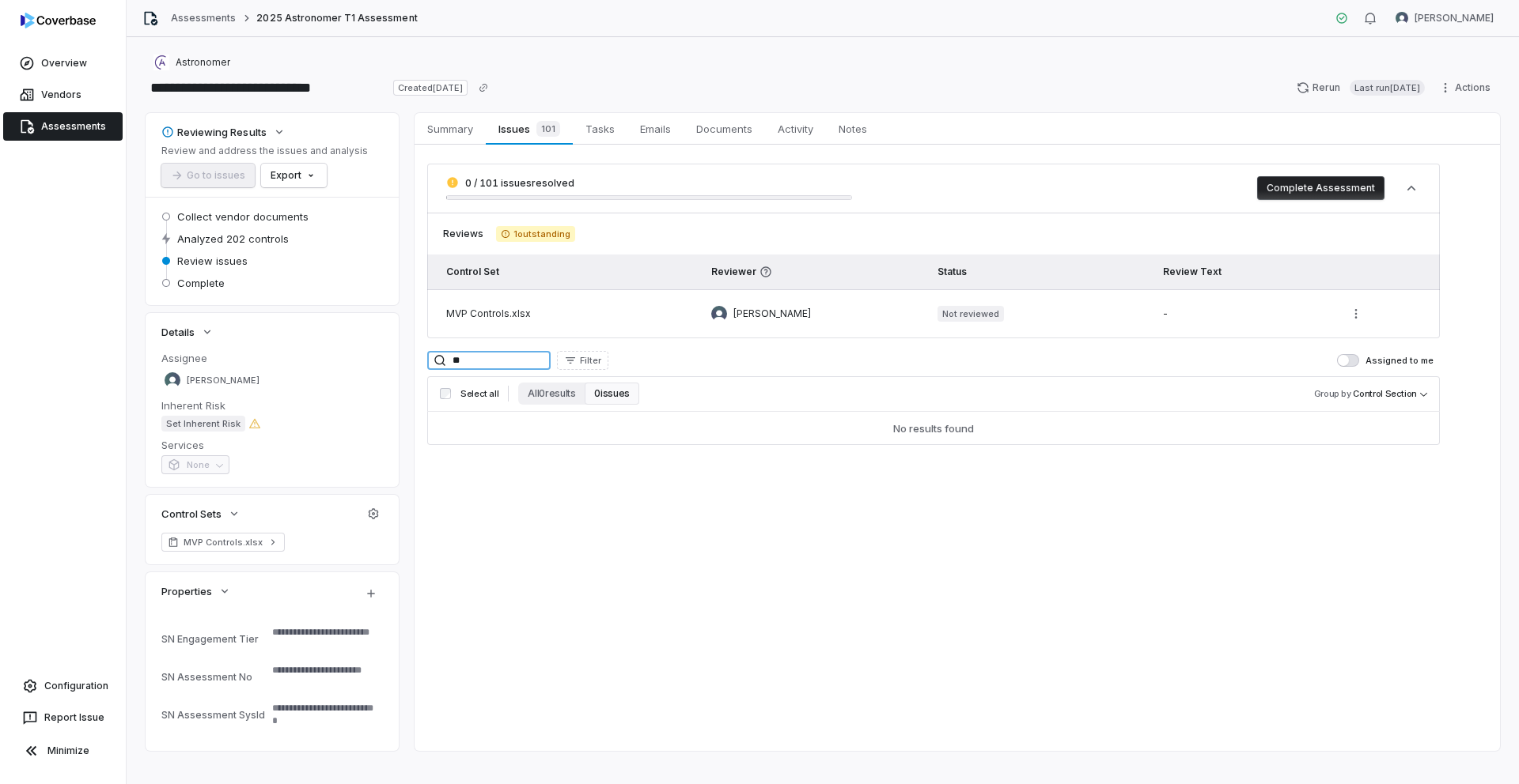
type input "*"
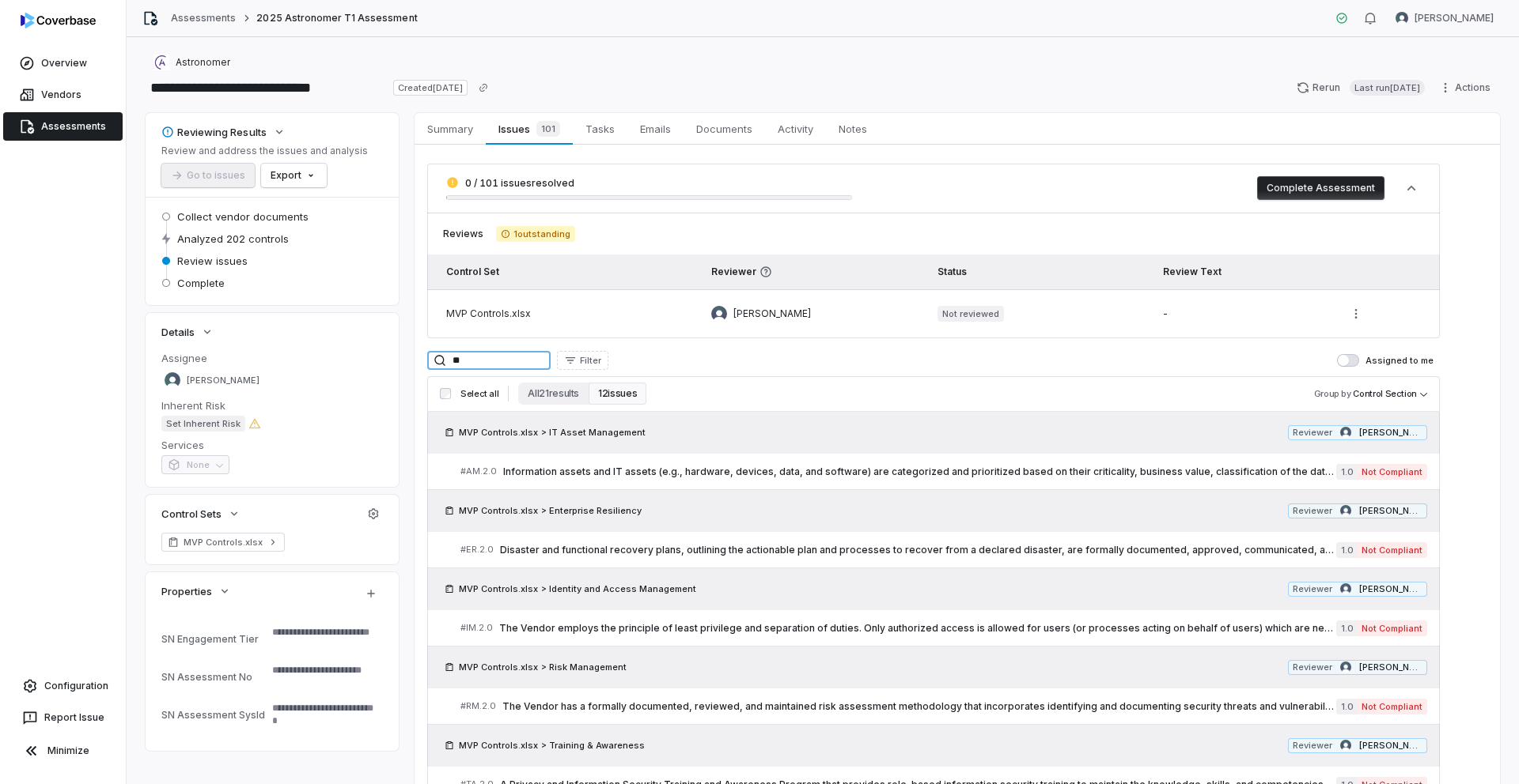
type input "*"
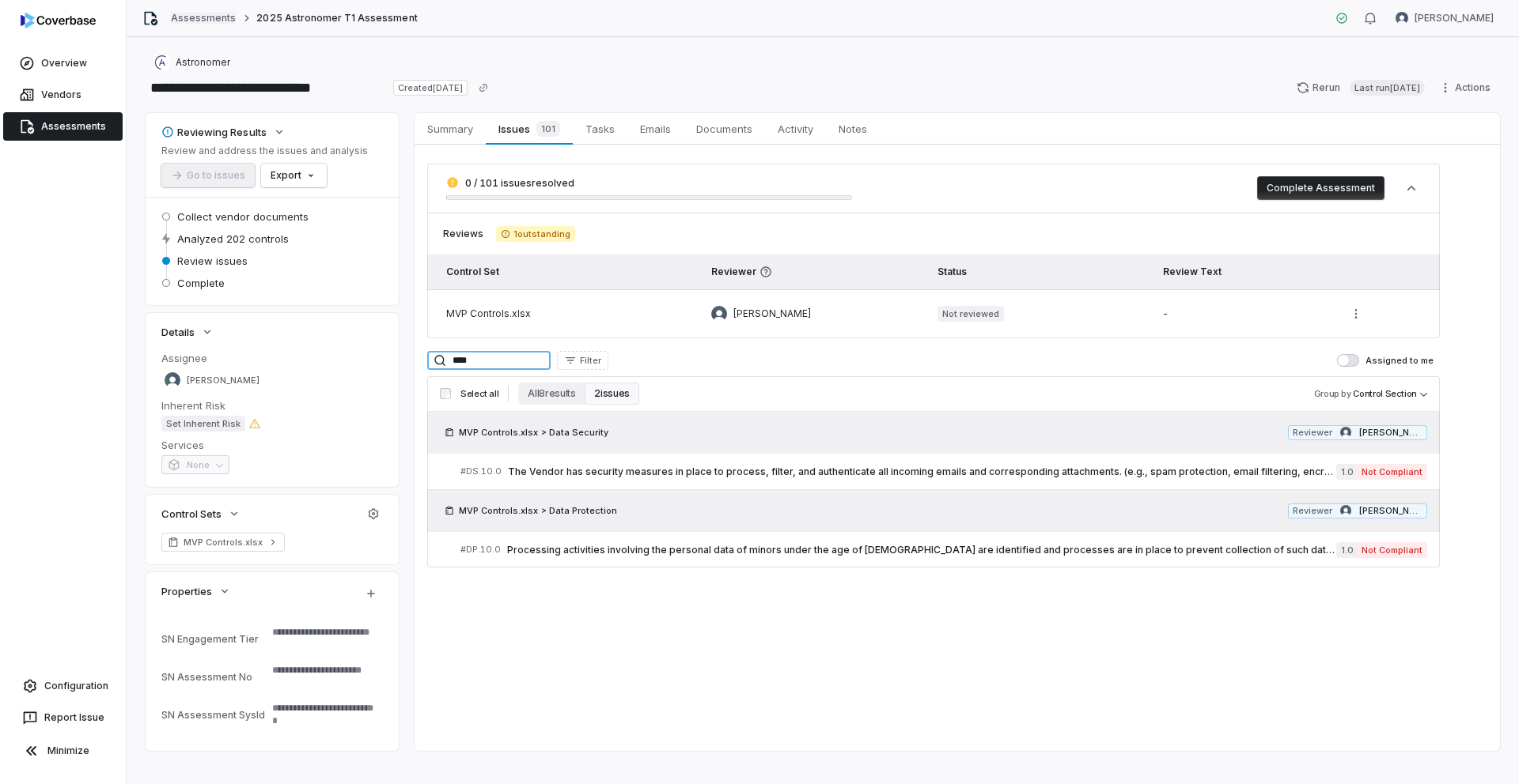
type input "****"
click at [197, 16] on link "Assessments" at bounding box center [203, 19] width 65 height 13
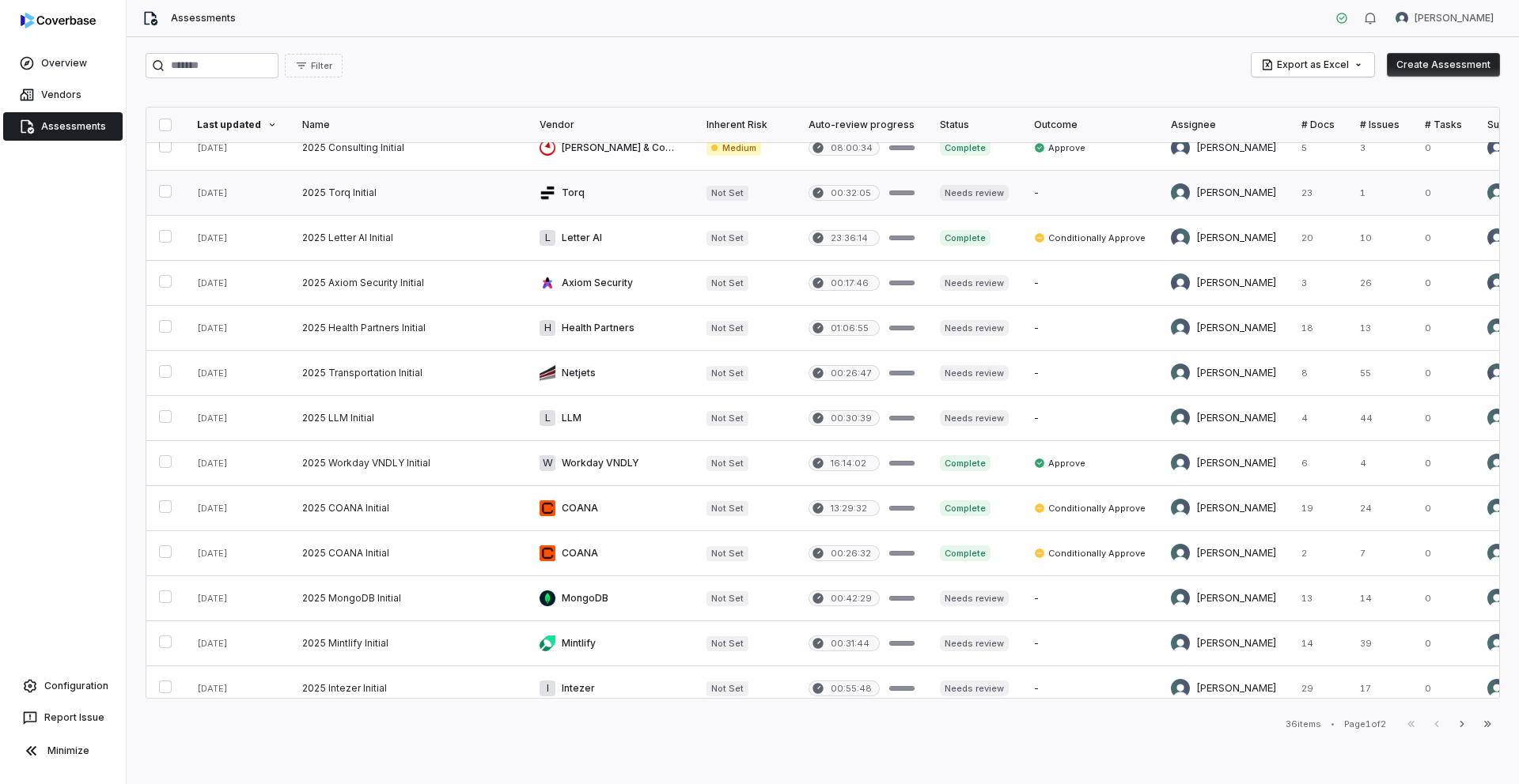
scroll to position [350, 0]
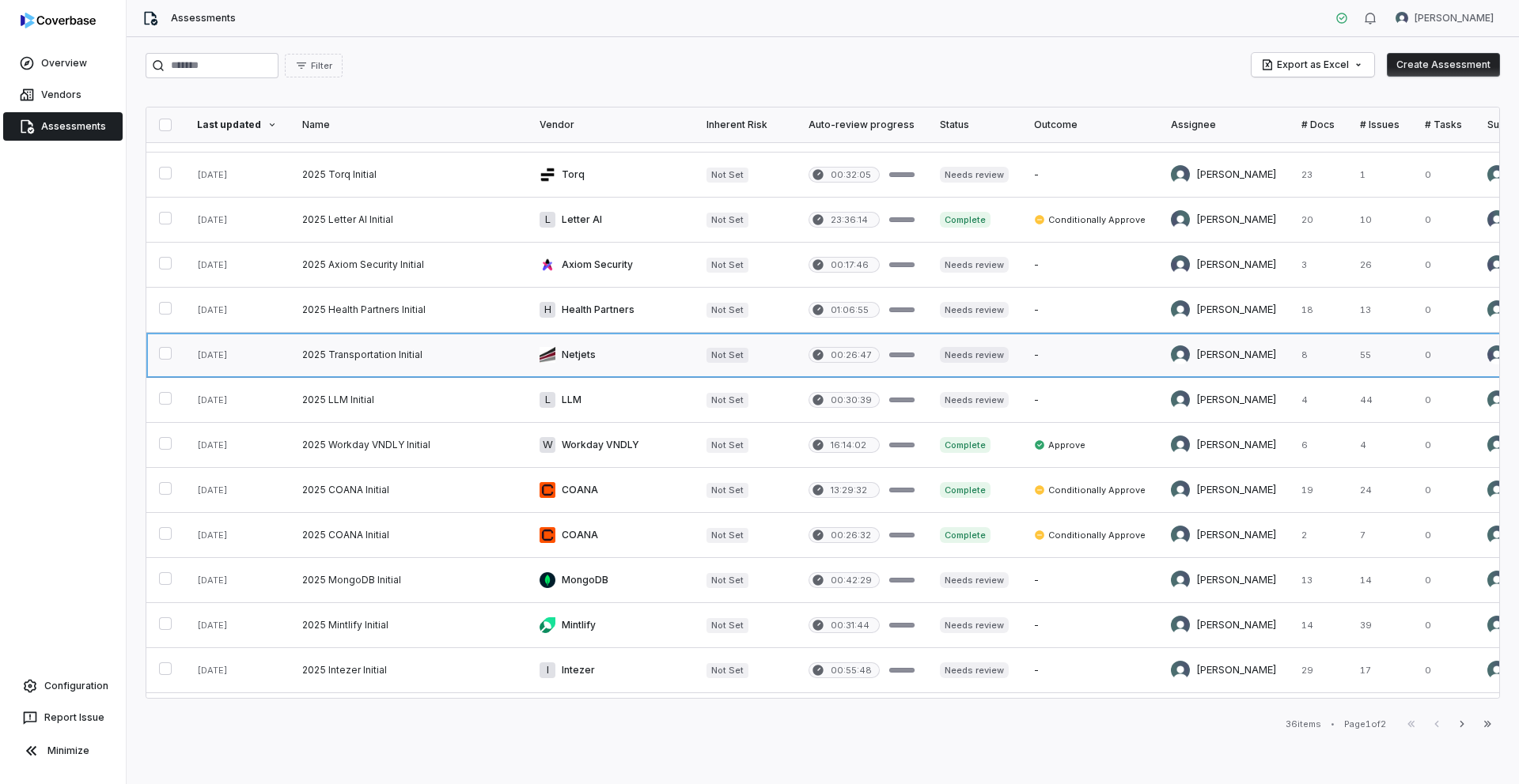
click at [1347, 354] on link at bounding box center [1380, 355] width 65 height 44
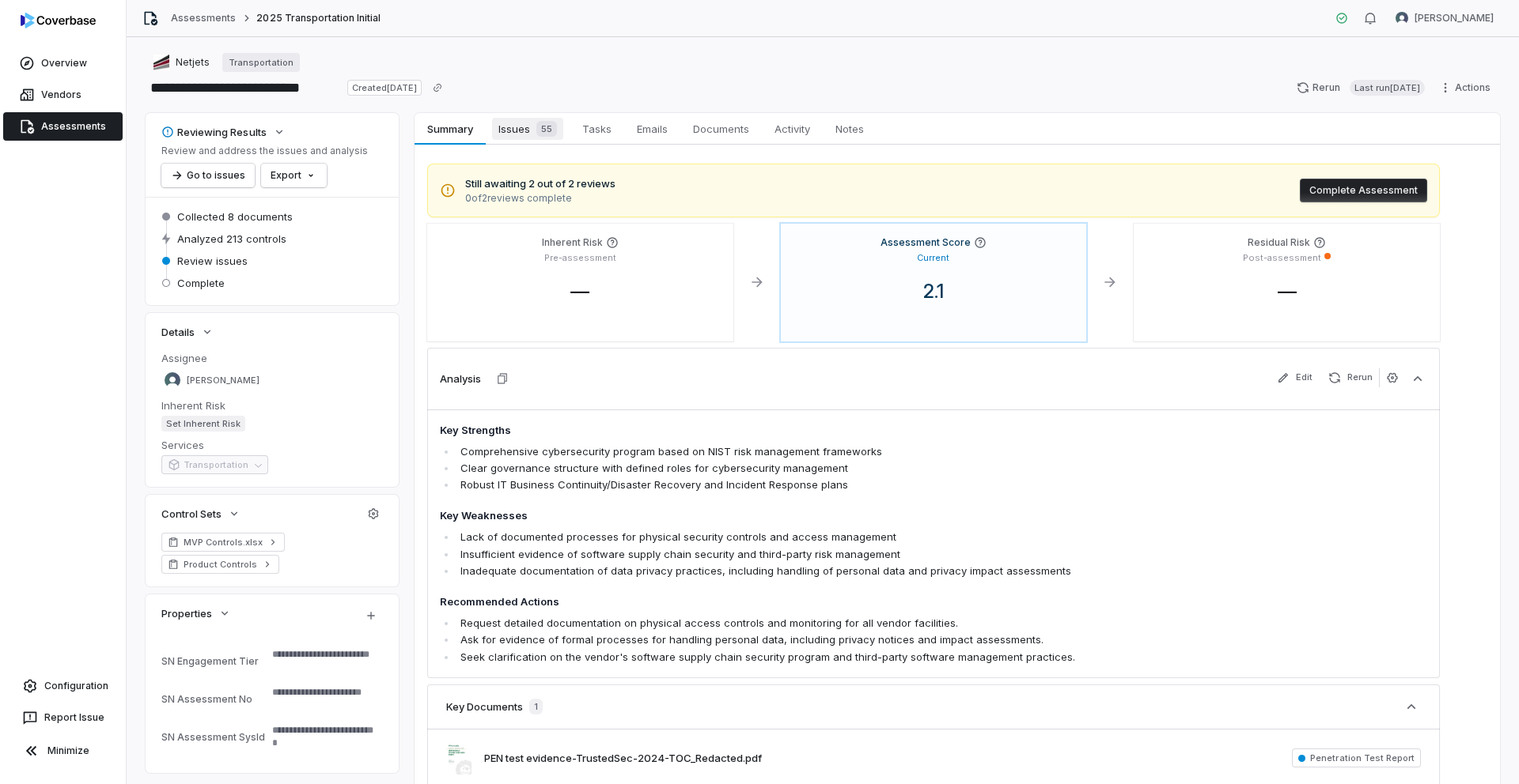
click at [515, 131] on span "Issues 55" at bounding box center [528, 129] width 71 height 23
type textarea "*"
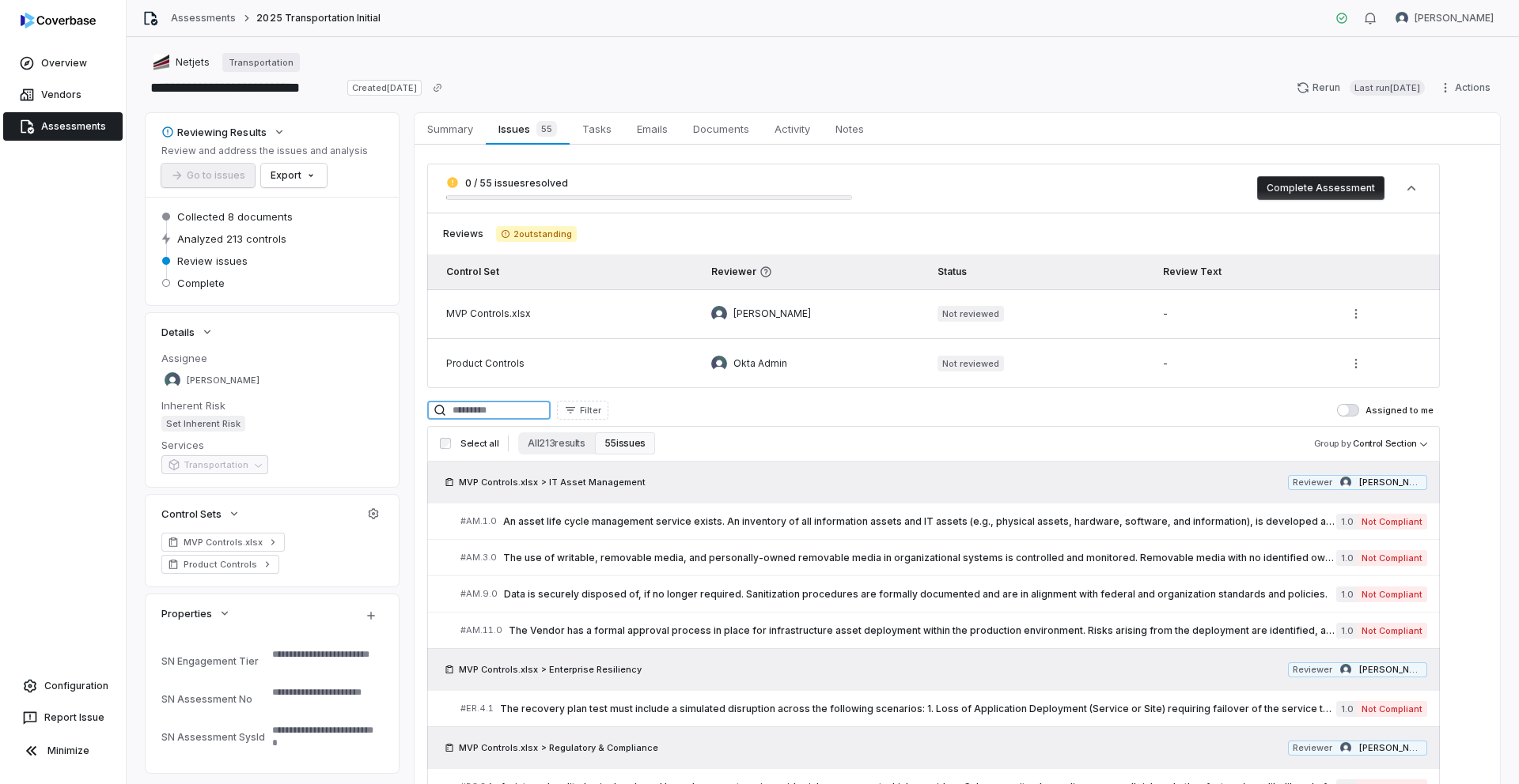
click at [532, 407] on input at bounding box center [488, 411] width 123 height 19
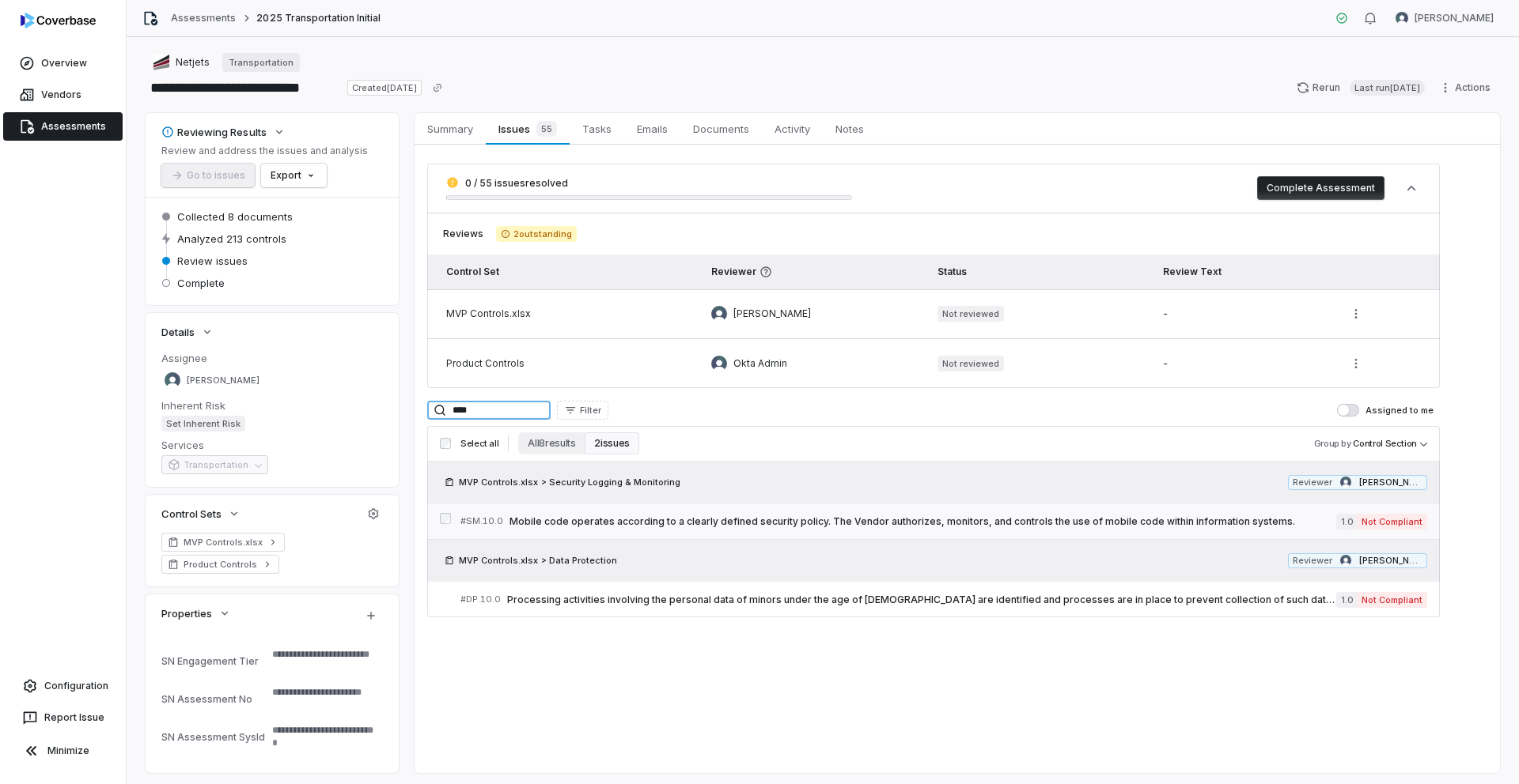
type input "****"
click at [605, 516] on span "Mobile code operates according to a clearly defined security policy. The Vendor…" at bounding box center [923, 522] width 827 height 13
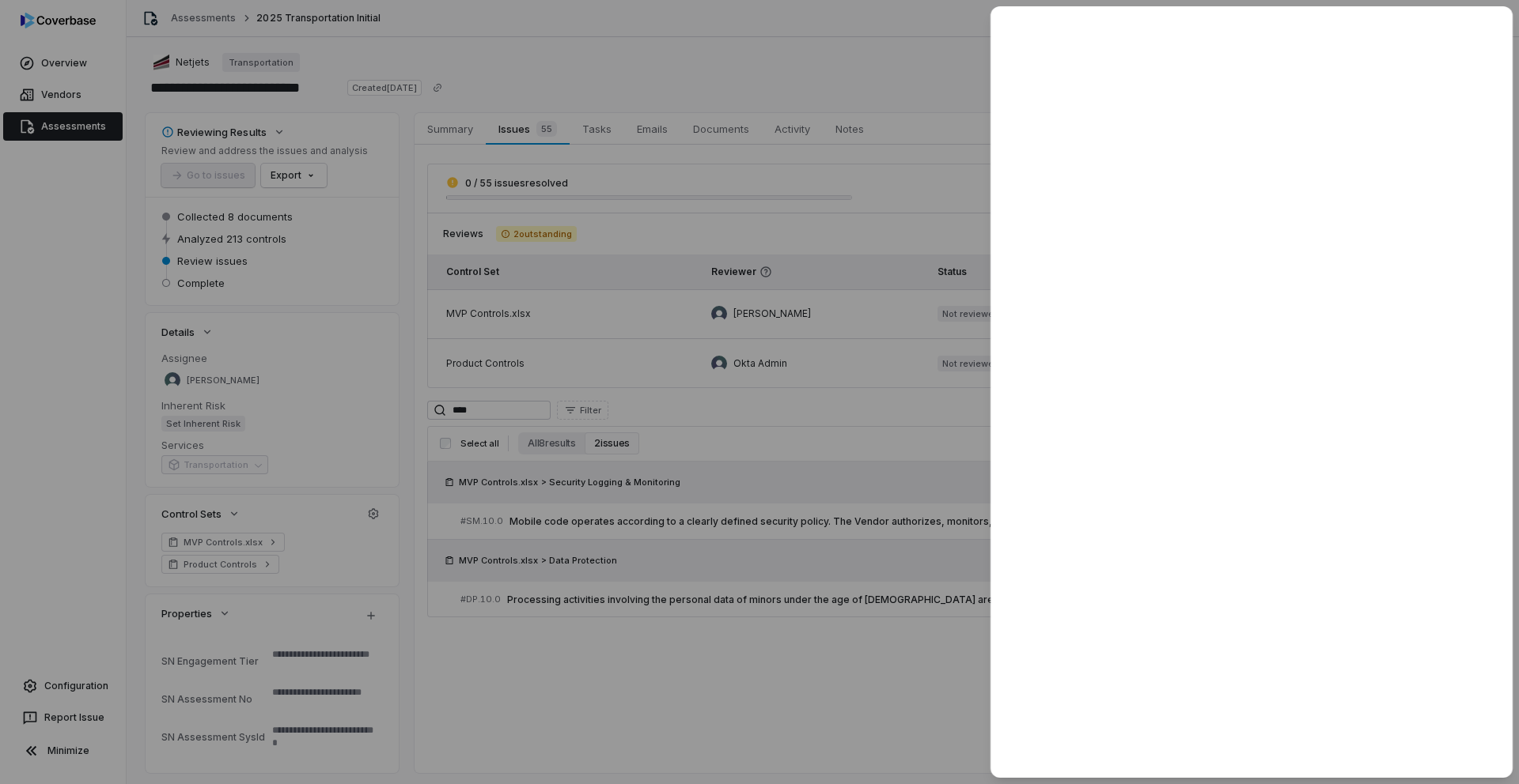
click at [823, 476] on div at bounding box center [760, 392] width 1519 height 784
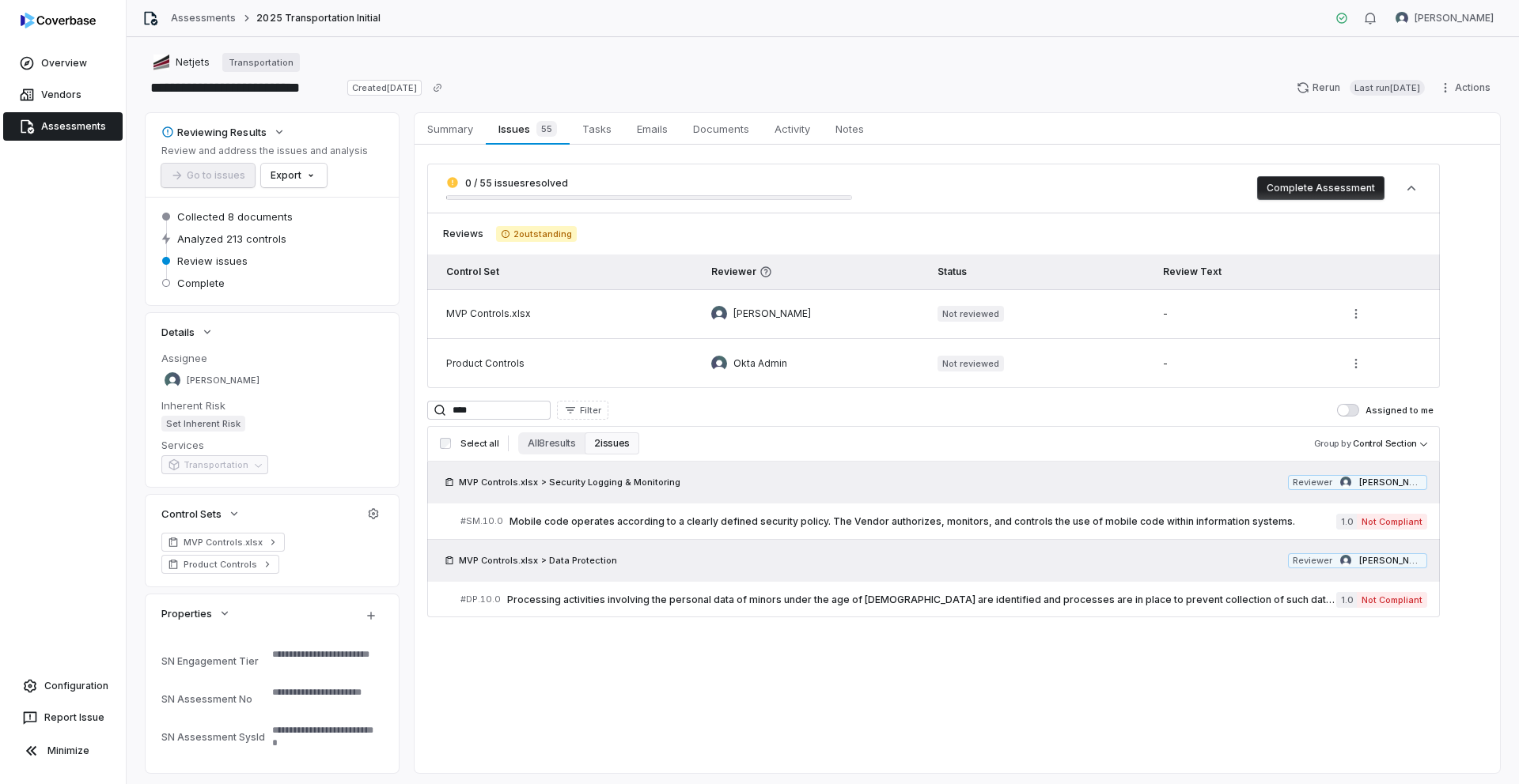
type textarea "*"
